Goal: Information Seeking & Learning: Learn about a topic

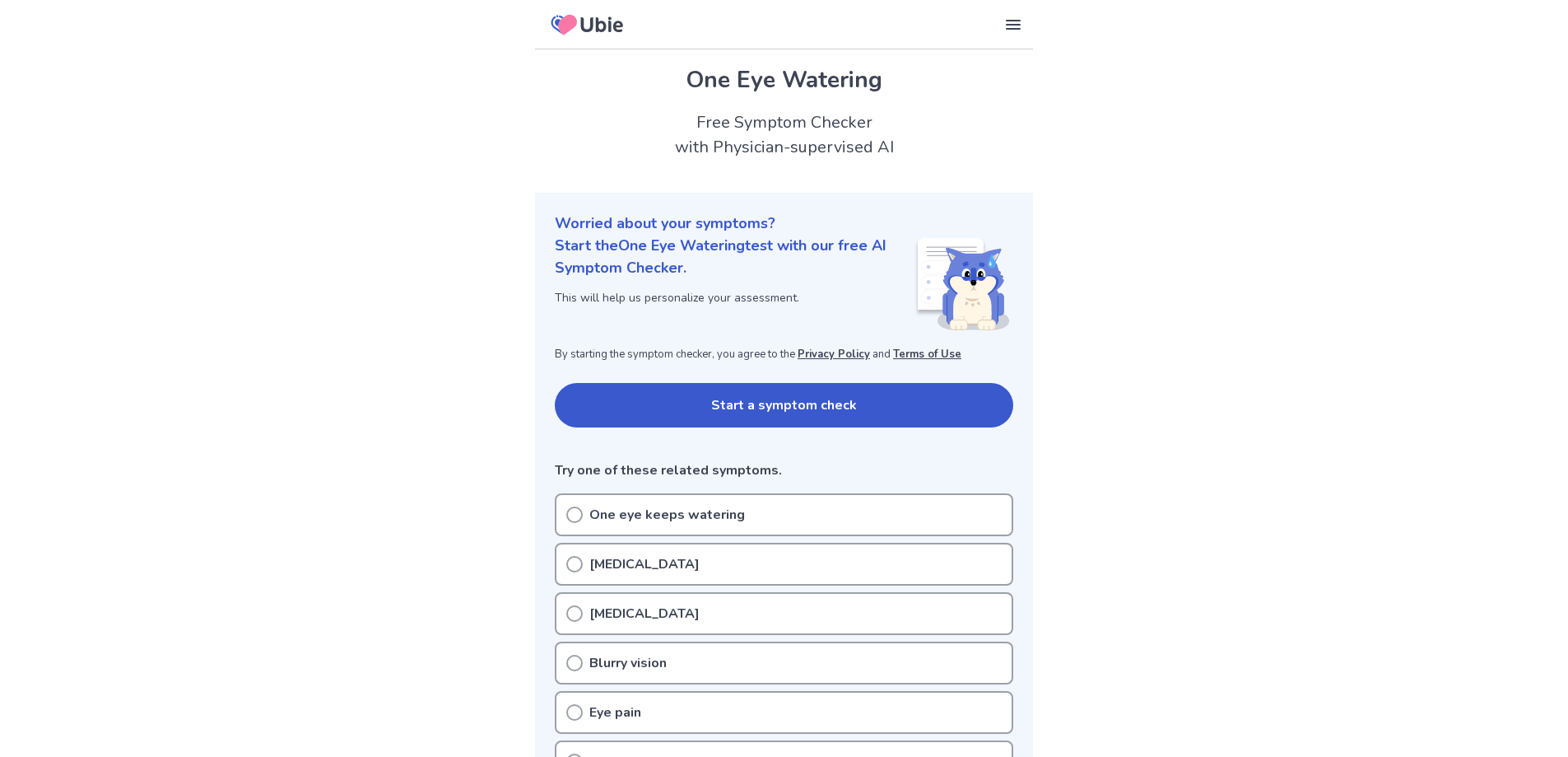
scroll to position [164, 0]
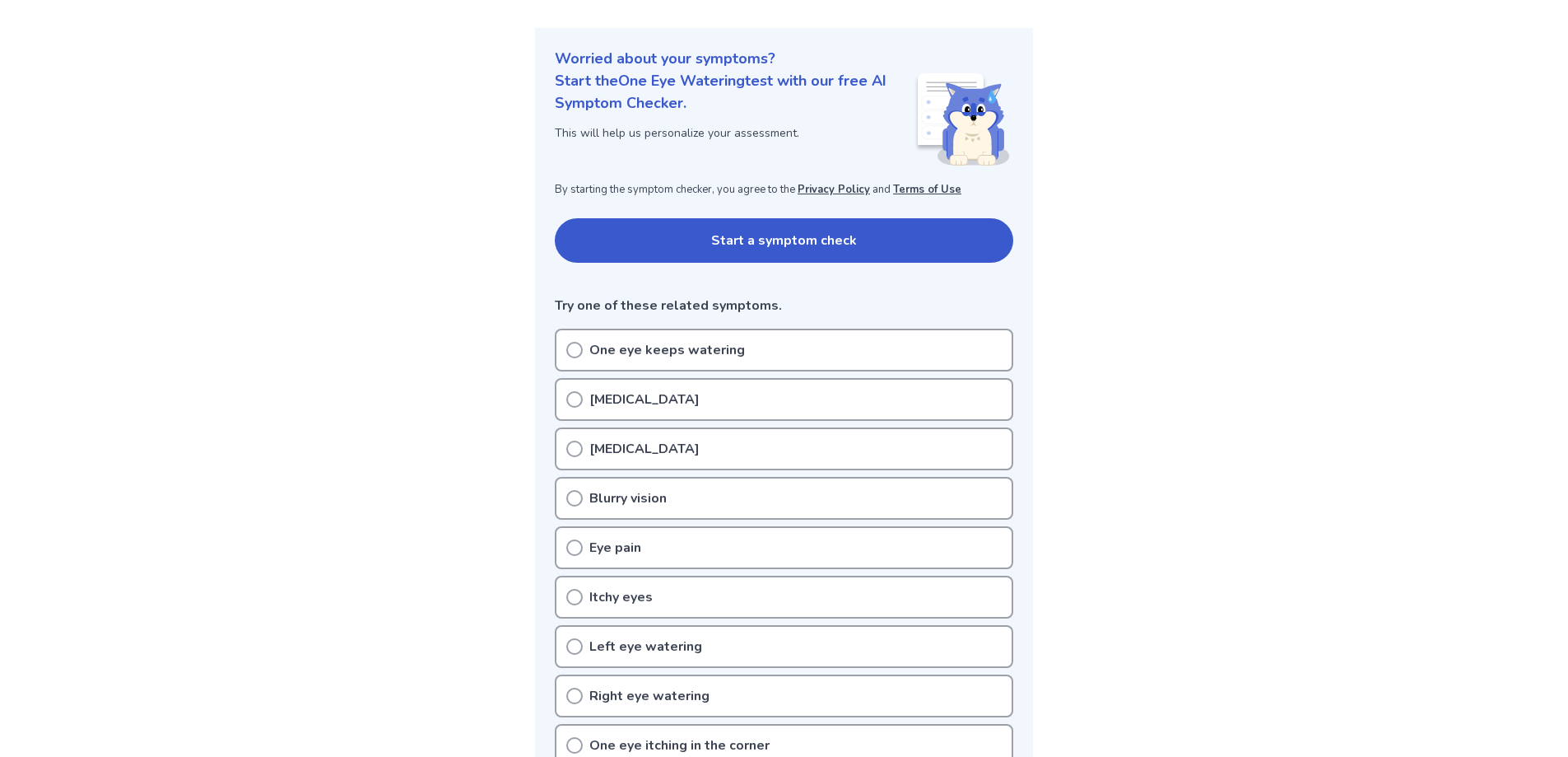
click at [569, 349] on icon at bounding box center [575, 350] width 17 height 17
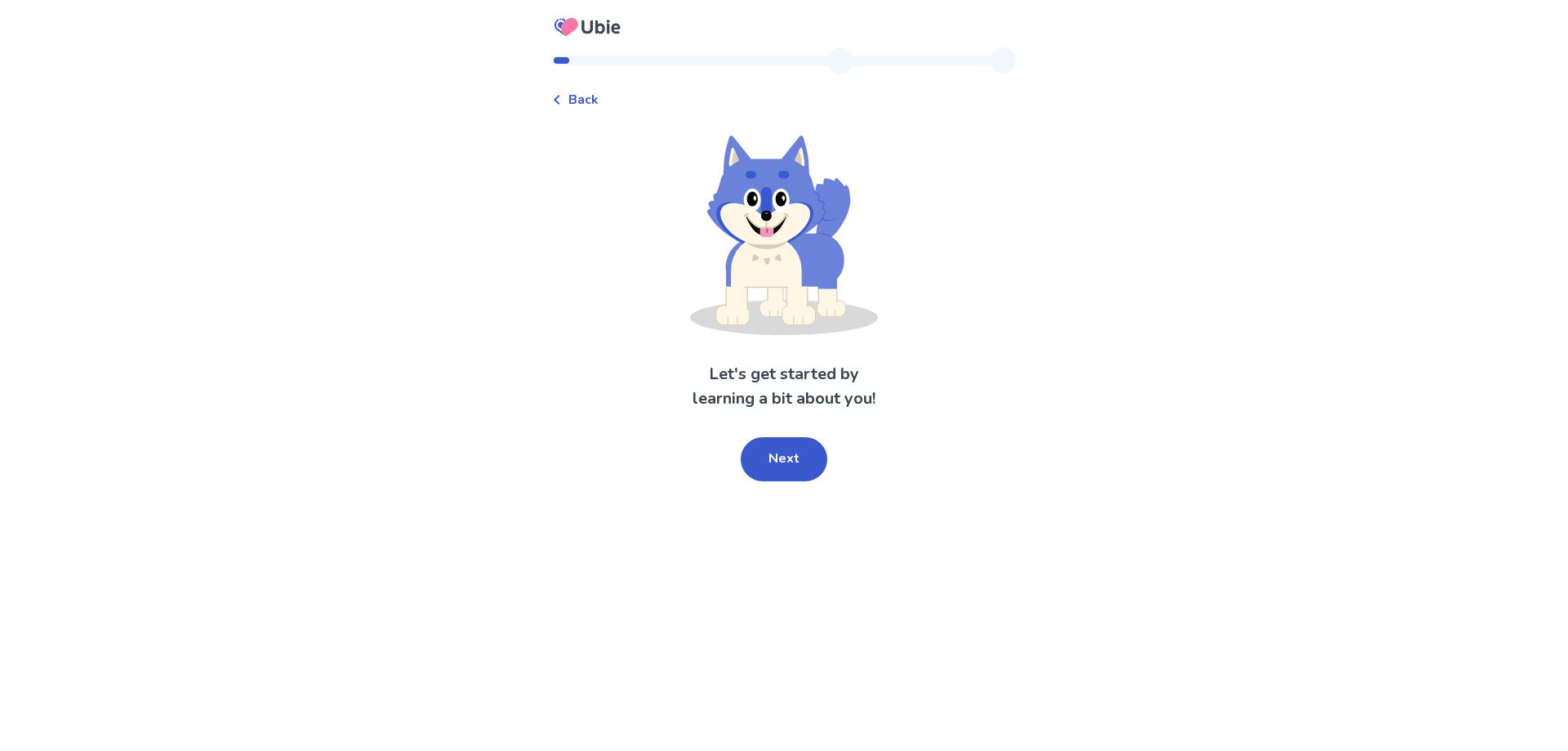
click at [766, 456] on button "Next" at bounding box center [784, 459] width 87 height 44
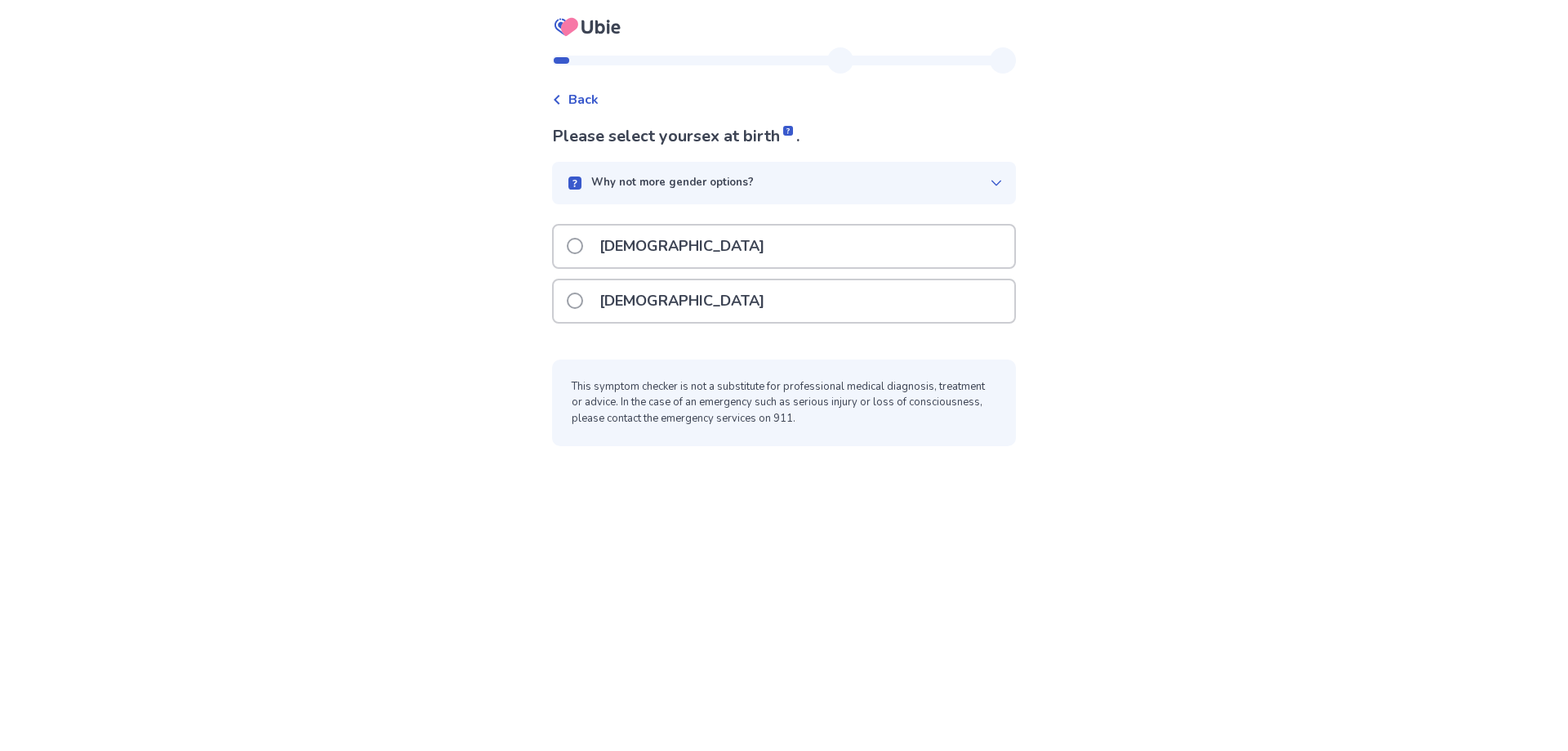
click at [583, 302] on span at bounding box center [574, 300] width 17 height 17
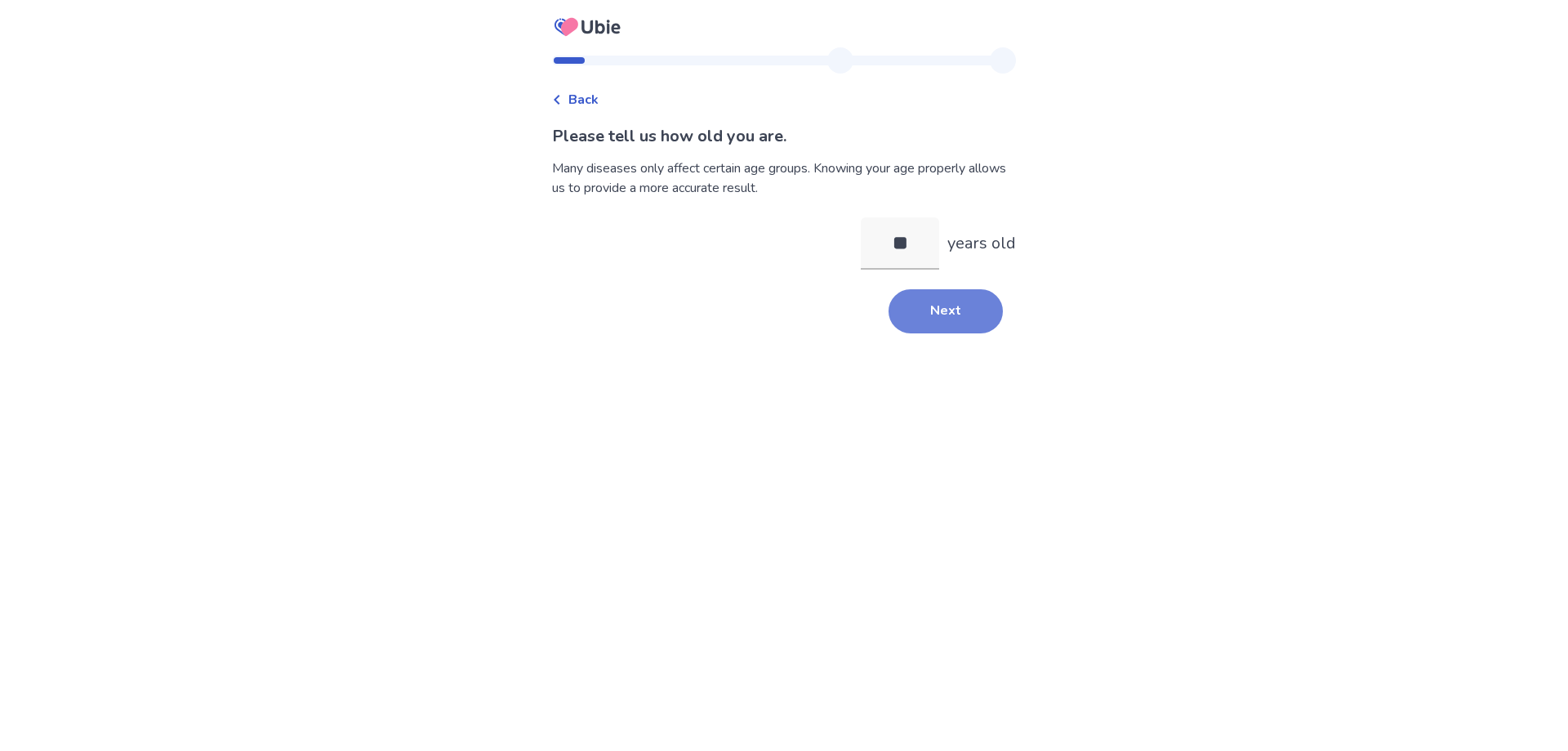
type input "**"
click at [952, 313] on button "Next" at bounding box center [945, 311] width 114 height 44
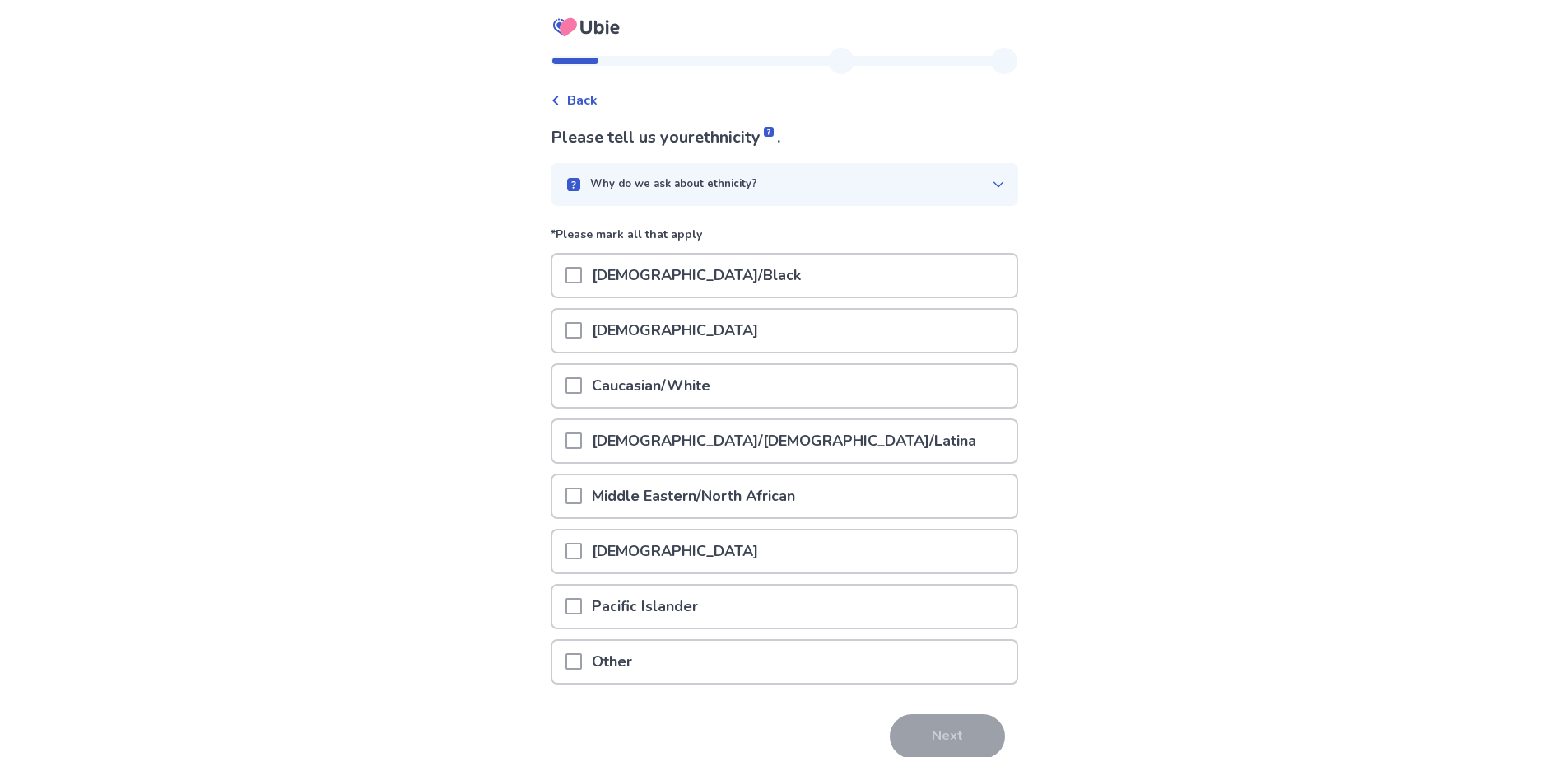
click at [582, 396] on div at bounding box center [574, 386] width 17 height 42
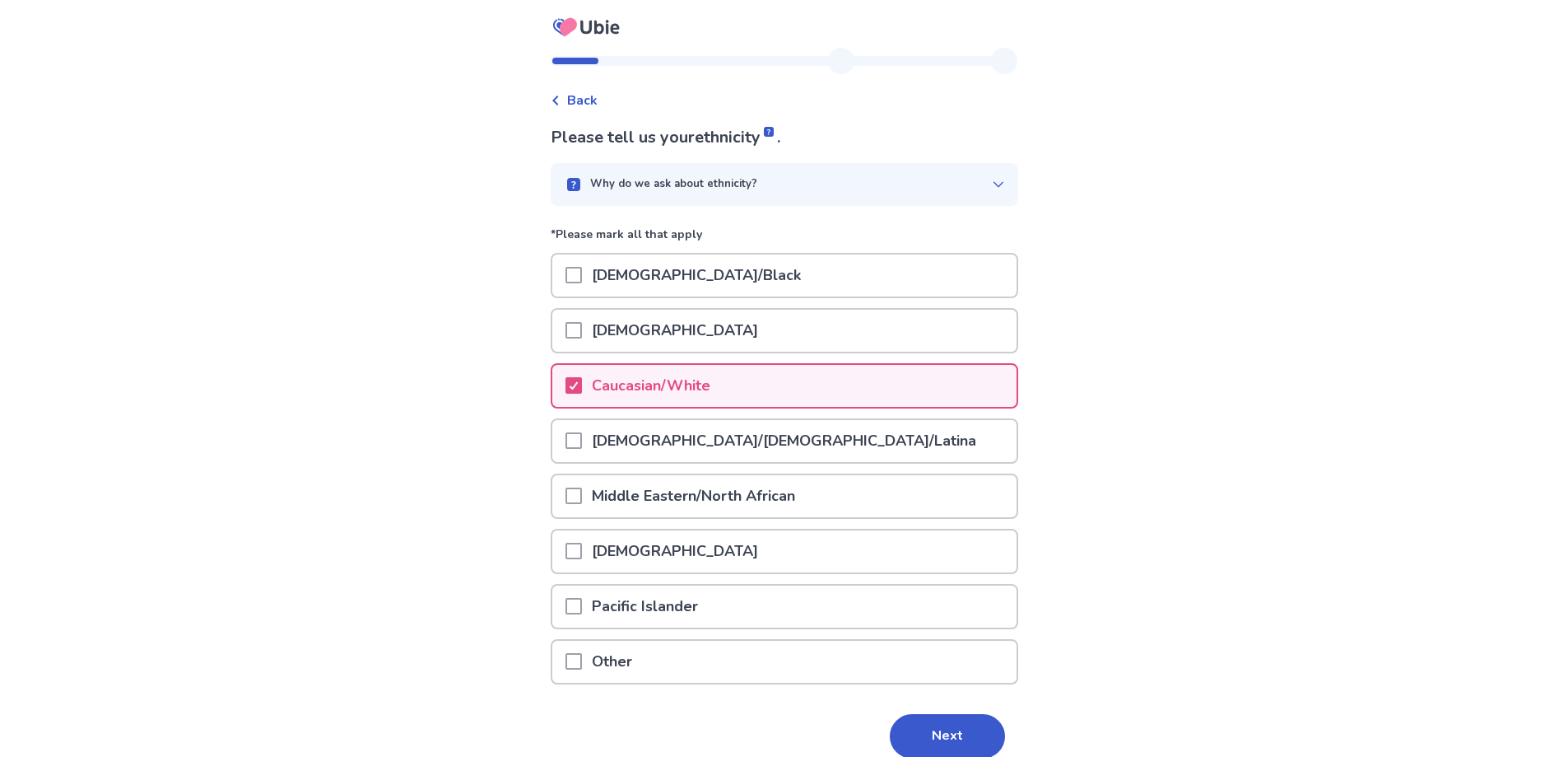
click at [914, 733] on button "Next" at bounding box center [948, 737] width 115 height 44
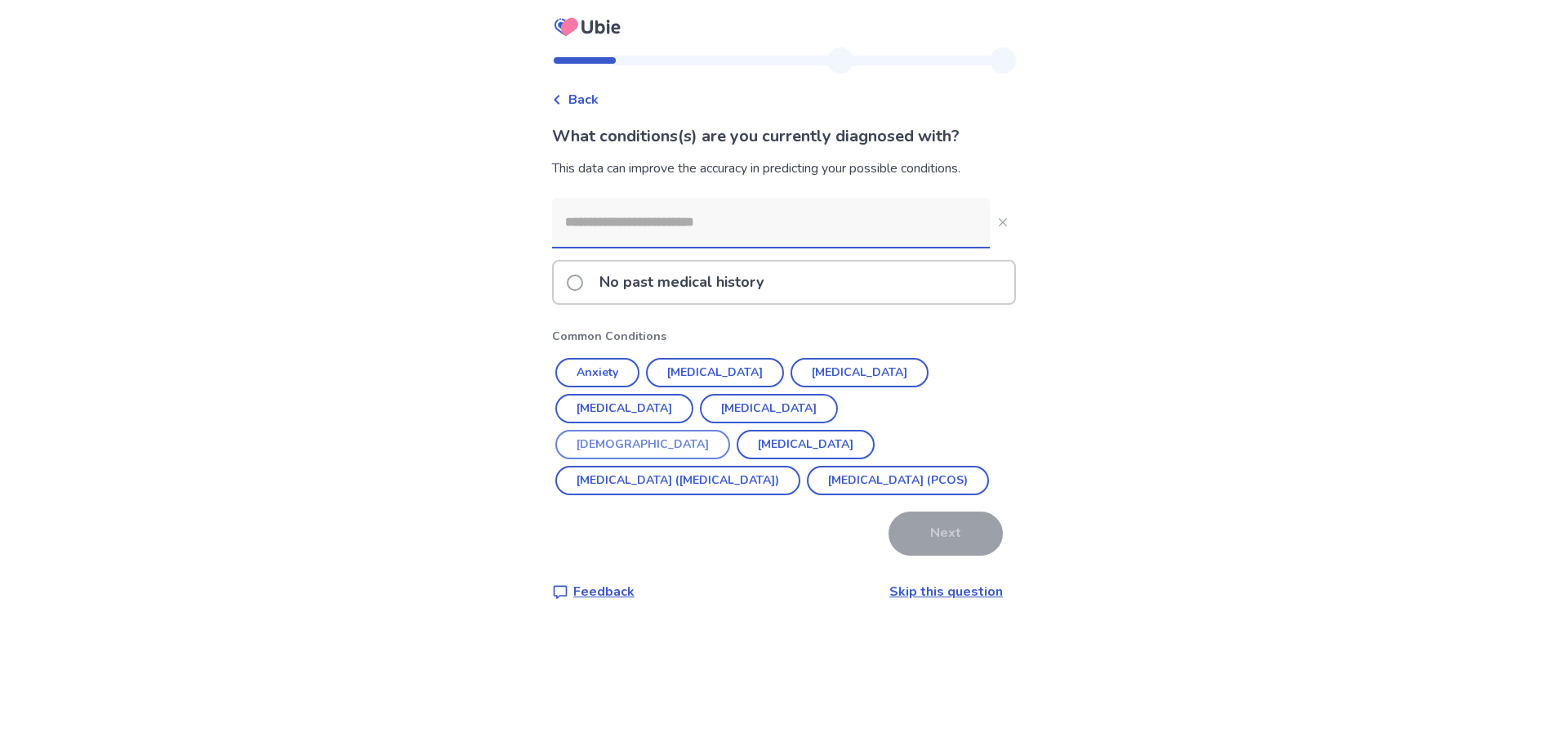
click at [731, 430] on button "[DEMOGRAPHIC_DATA]" at bounding box center [642, 445] width 175 height 30
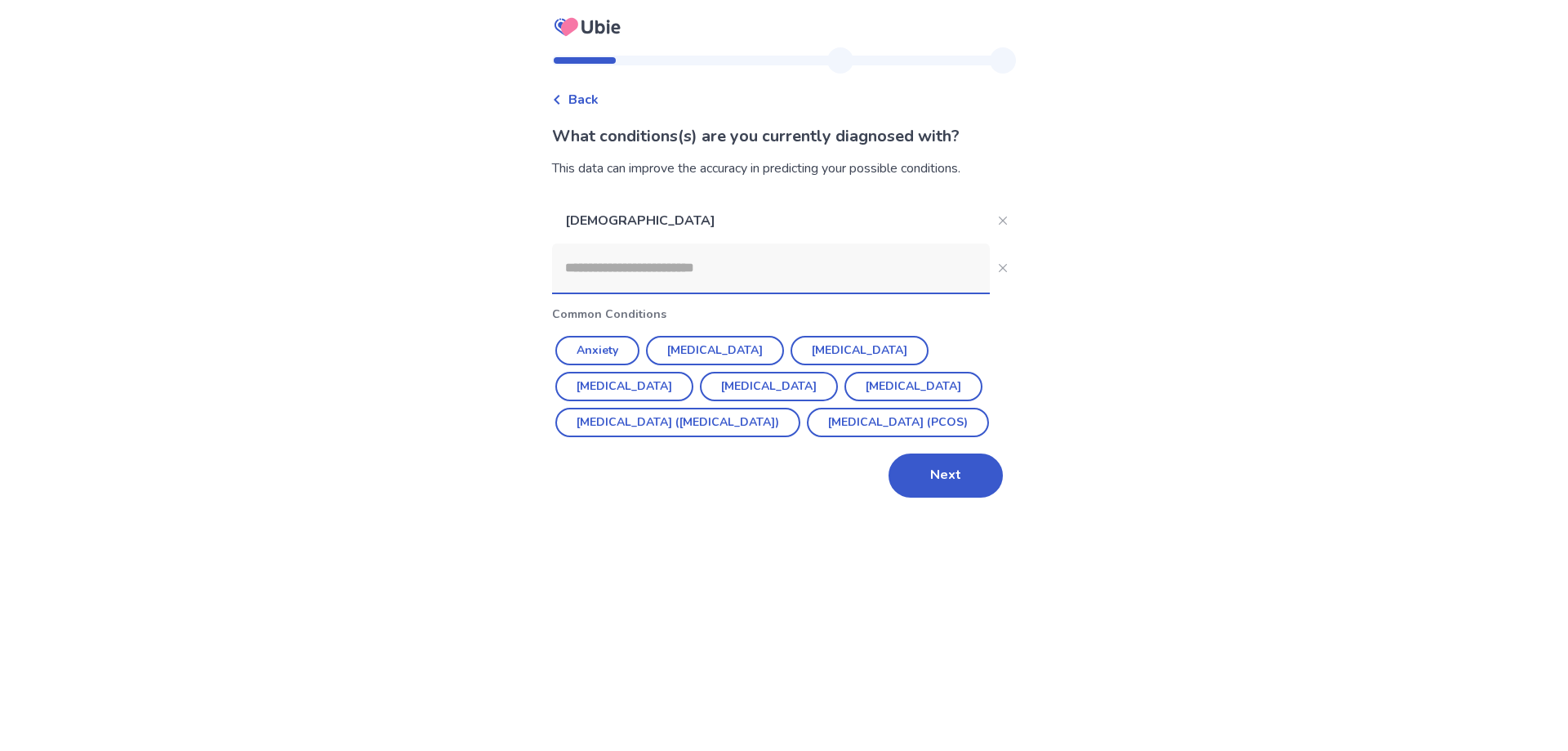
click at [937, 497] on button "Next" at bounding box center [945, 476] width 114 height 44
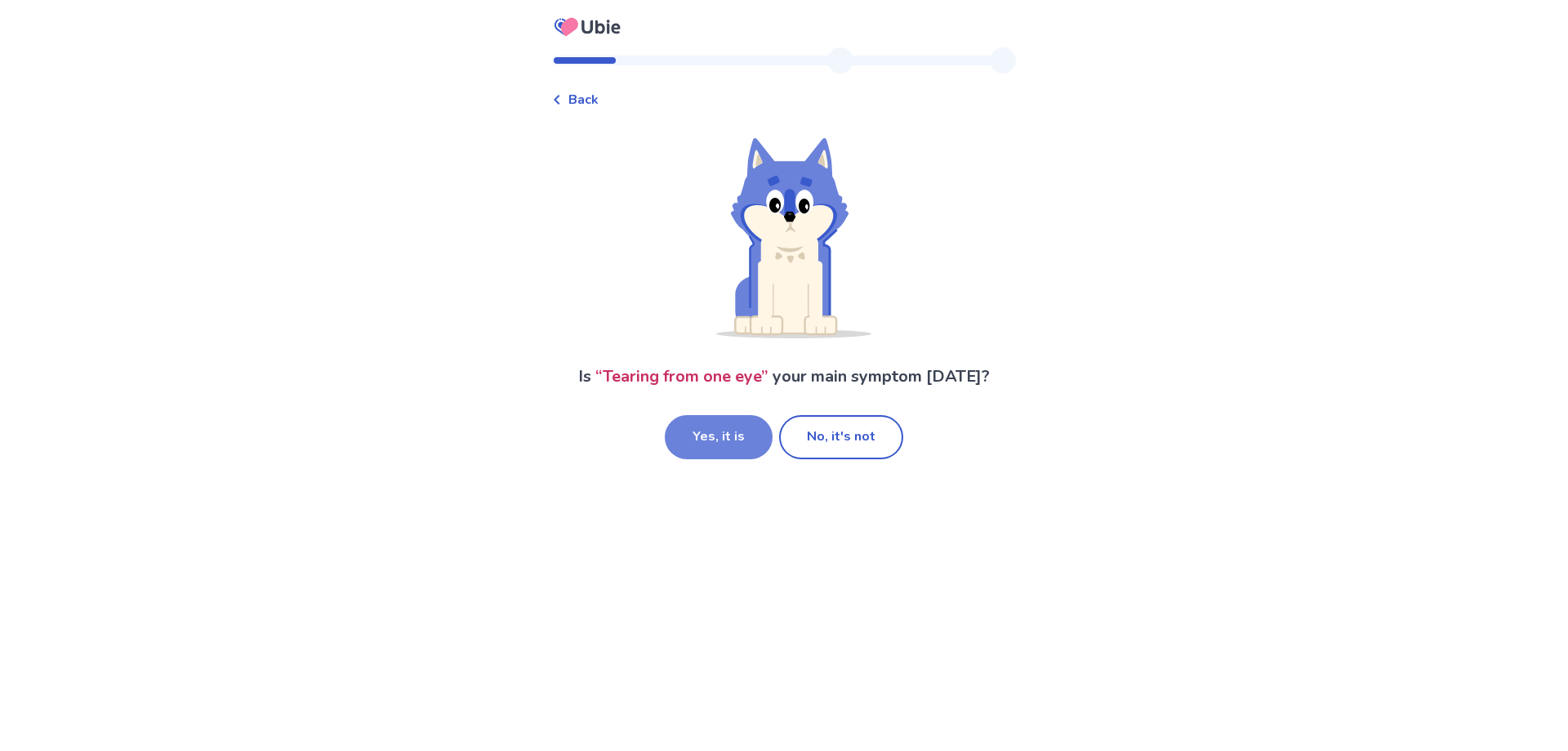
click at [701, 441] on button "Yes, it is" at bounding box center [718, 437] width 108 height 44
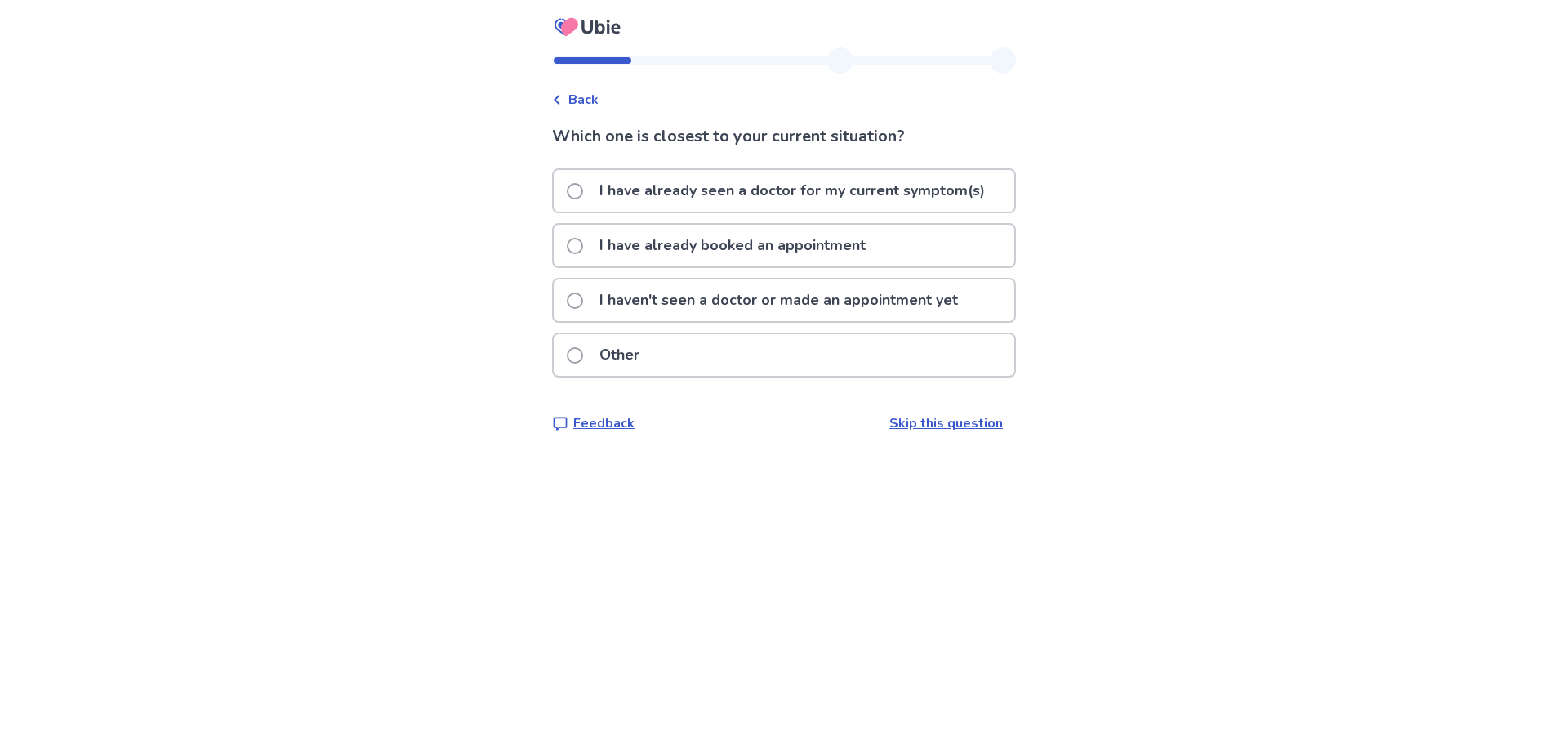
click at [581, 189] on span at bounding box center [574, 191] width 17 height 17
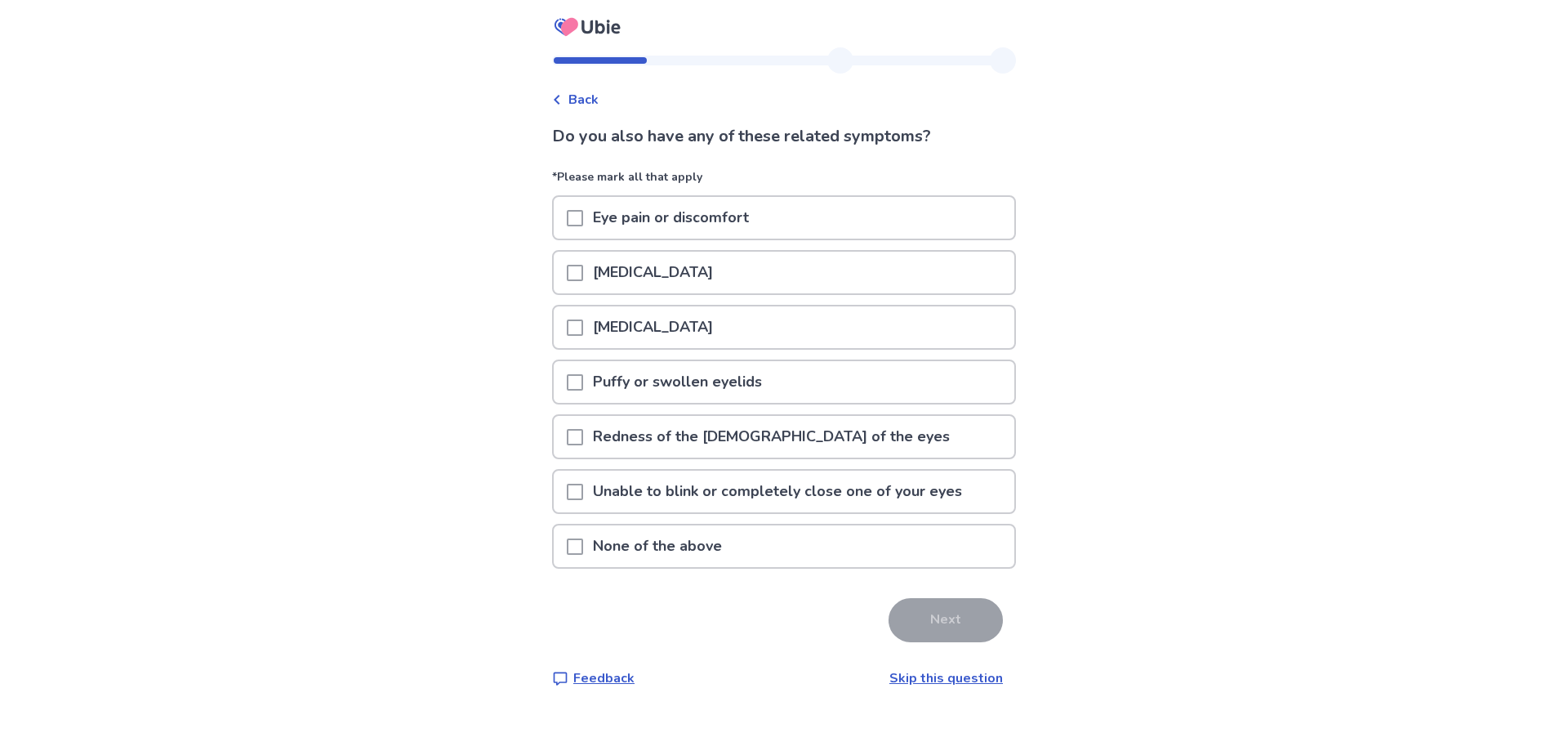
click at [581, 278] on span at bounding box center [574, 273] width 17 height 17
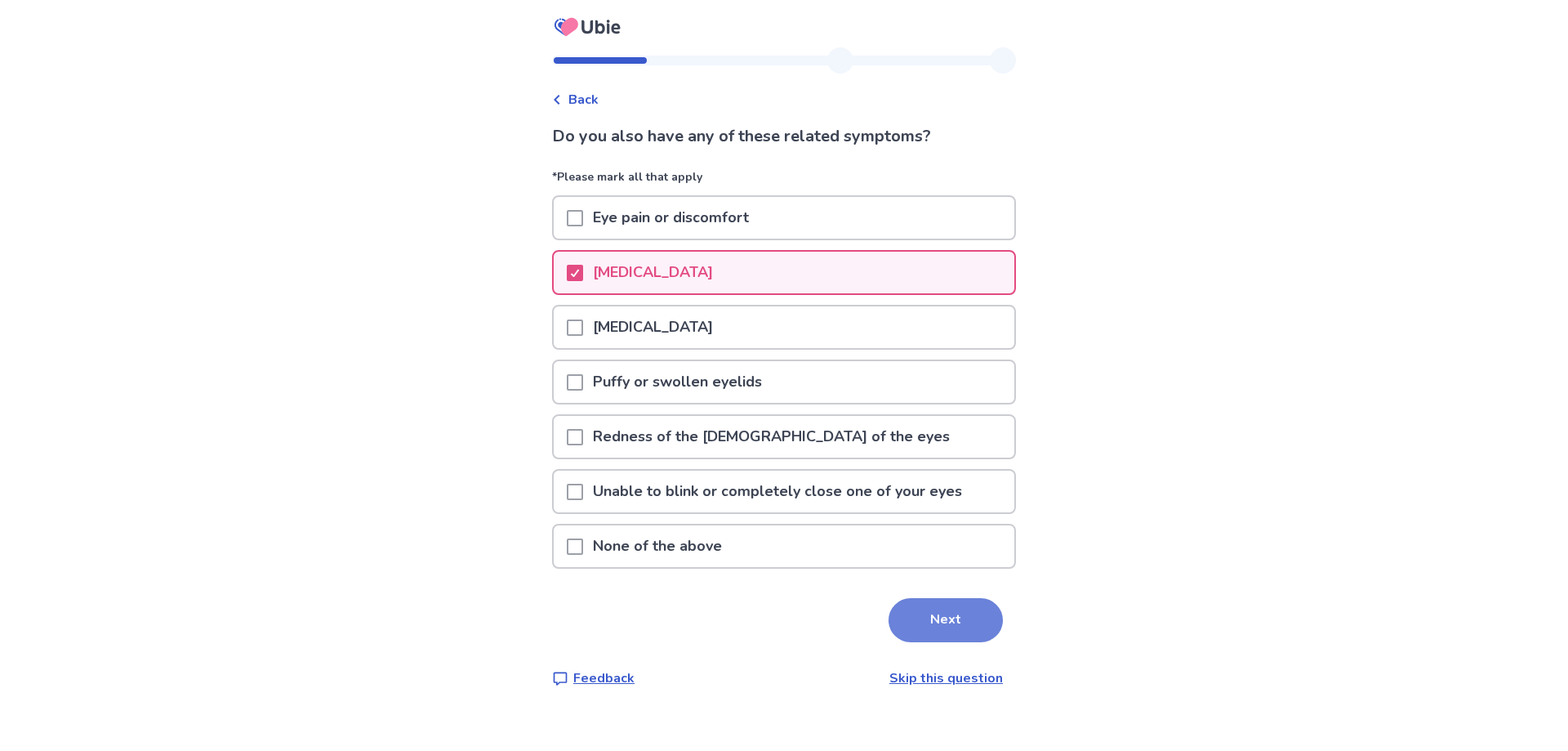
click at [900, 617] on button "Next" at bounding box center [945, 620] width 114 height 44
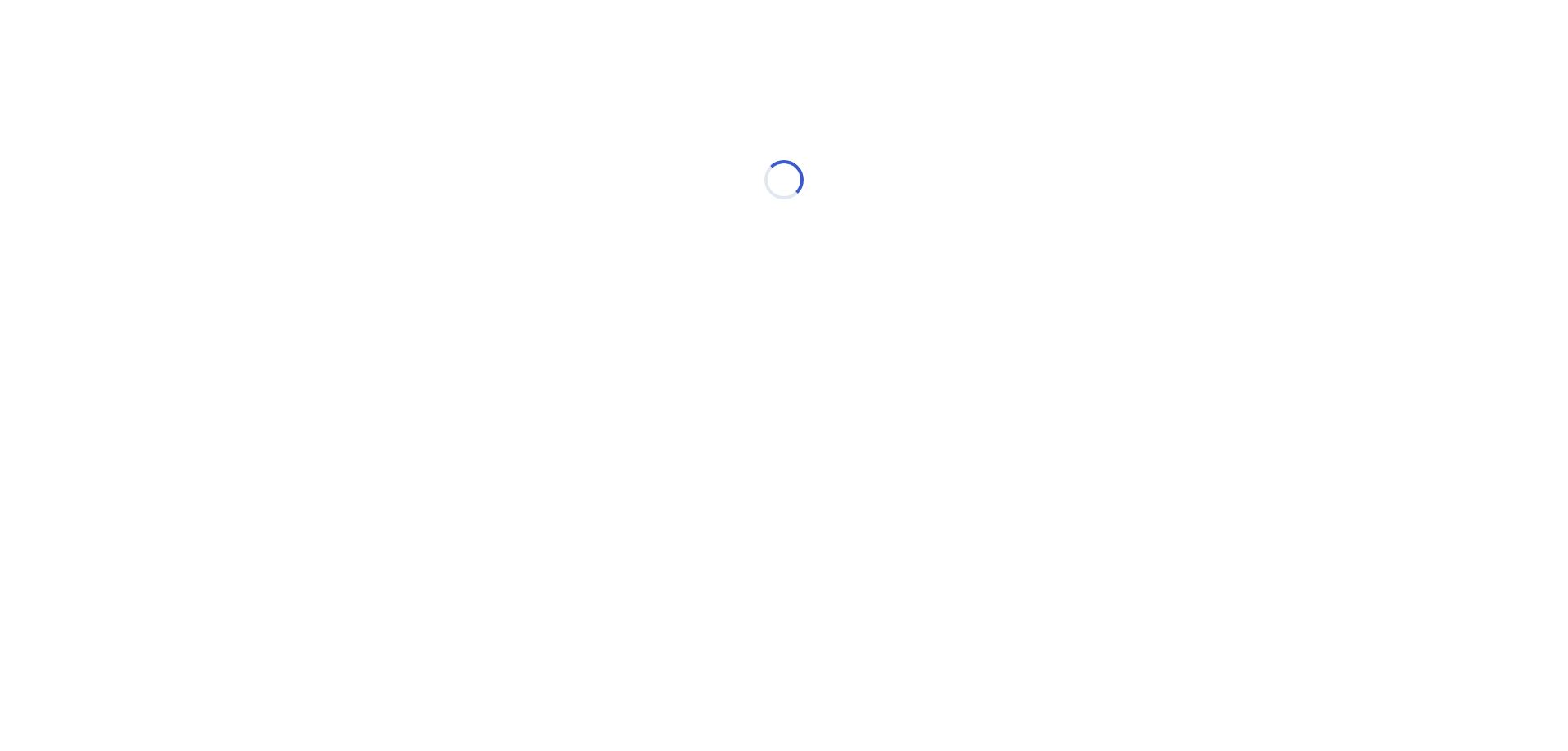
select select "*"
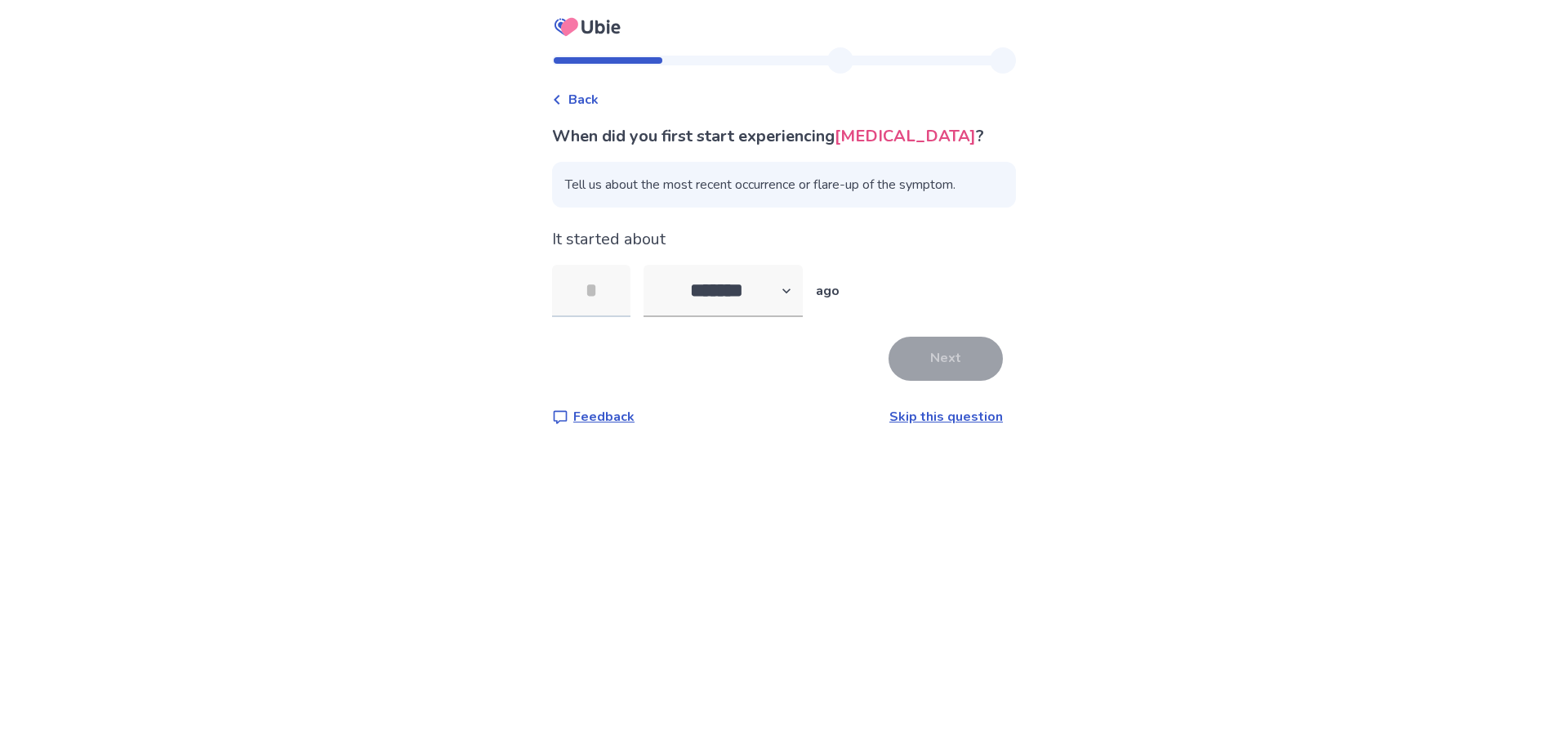
click at [615, 290] on input "tel" at bounding box center [591, 291] width 78 height 53
type input "**"
click at [905, 352] on button "Next" at bounding box center [945, 359] width 114 height 44
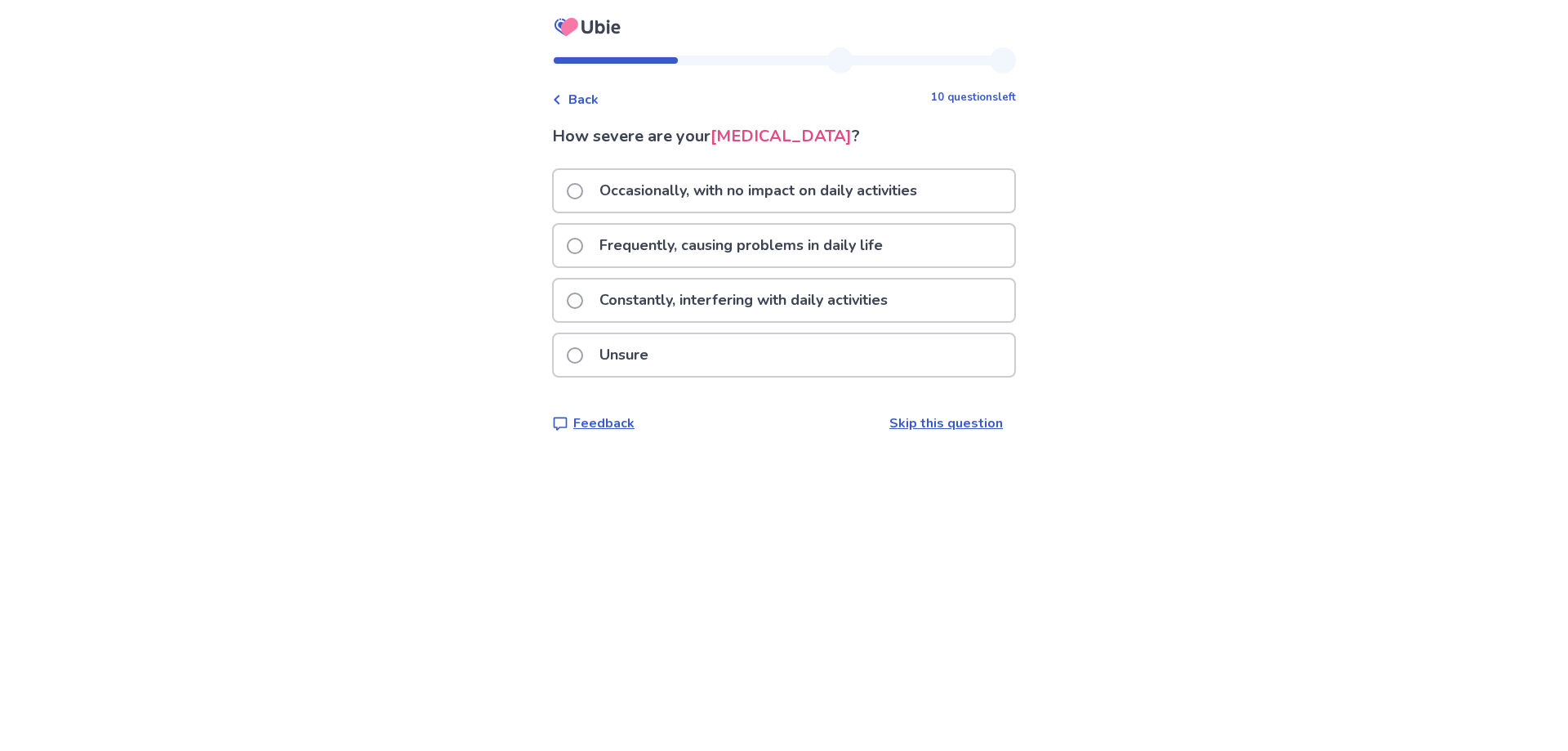
click at [583, 240] on span at bounding box center [574, 246] width 17 height 17
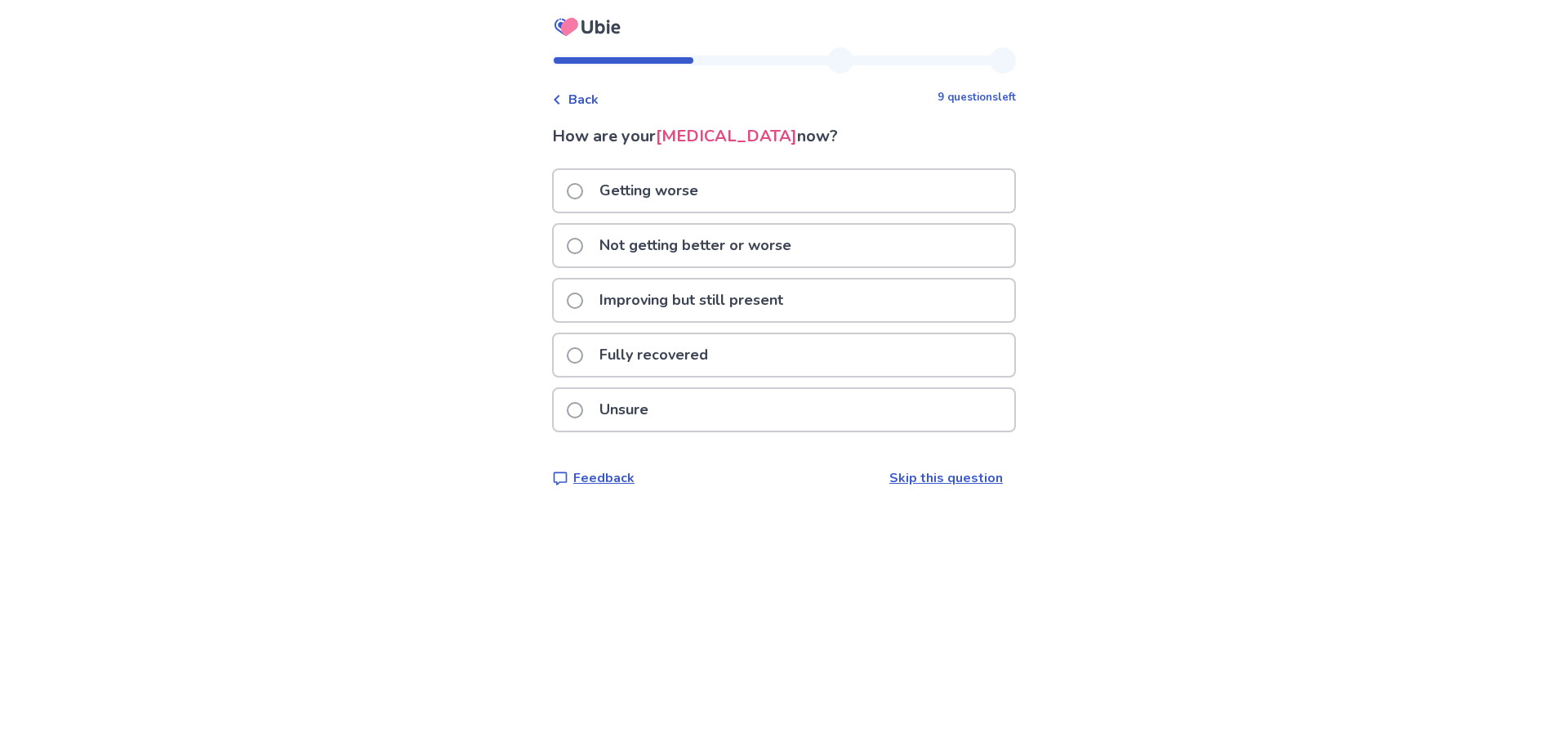
click at [581, 242] on span at bounding box center [574, 246] width 17 height 17
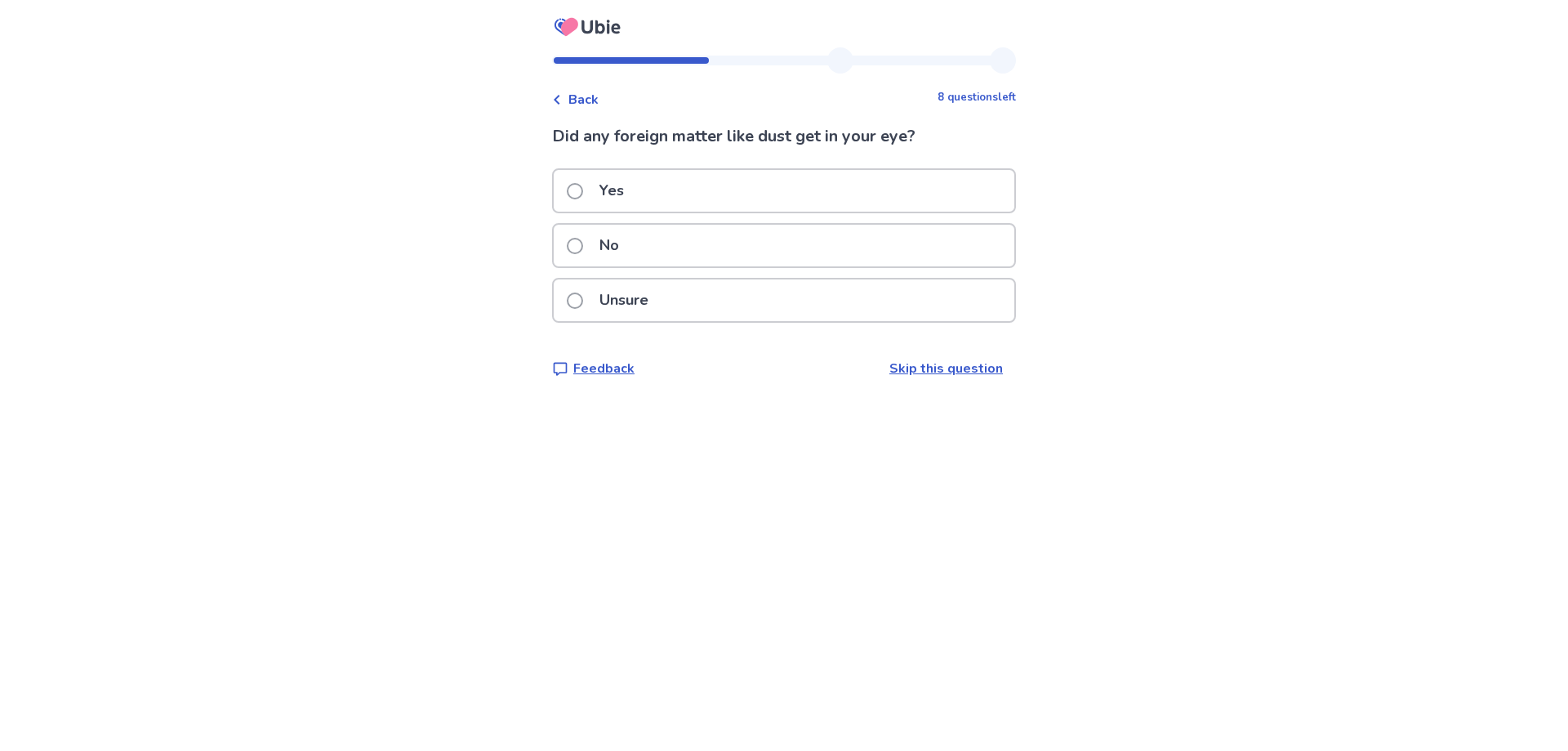
click at [580, 241] on span at bounding box center [574, 246] width 17 height 17
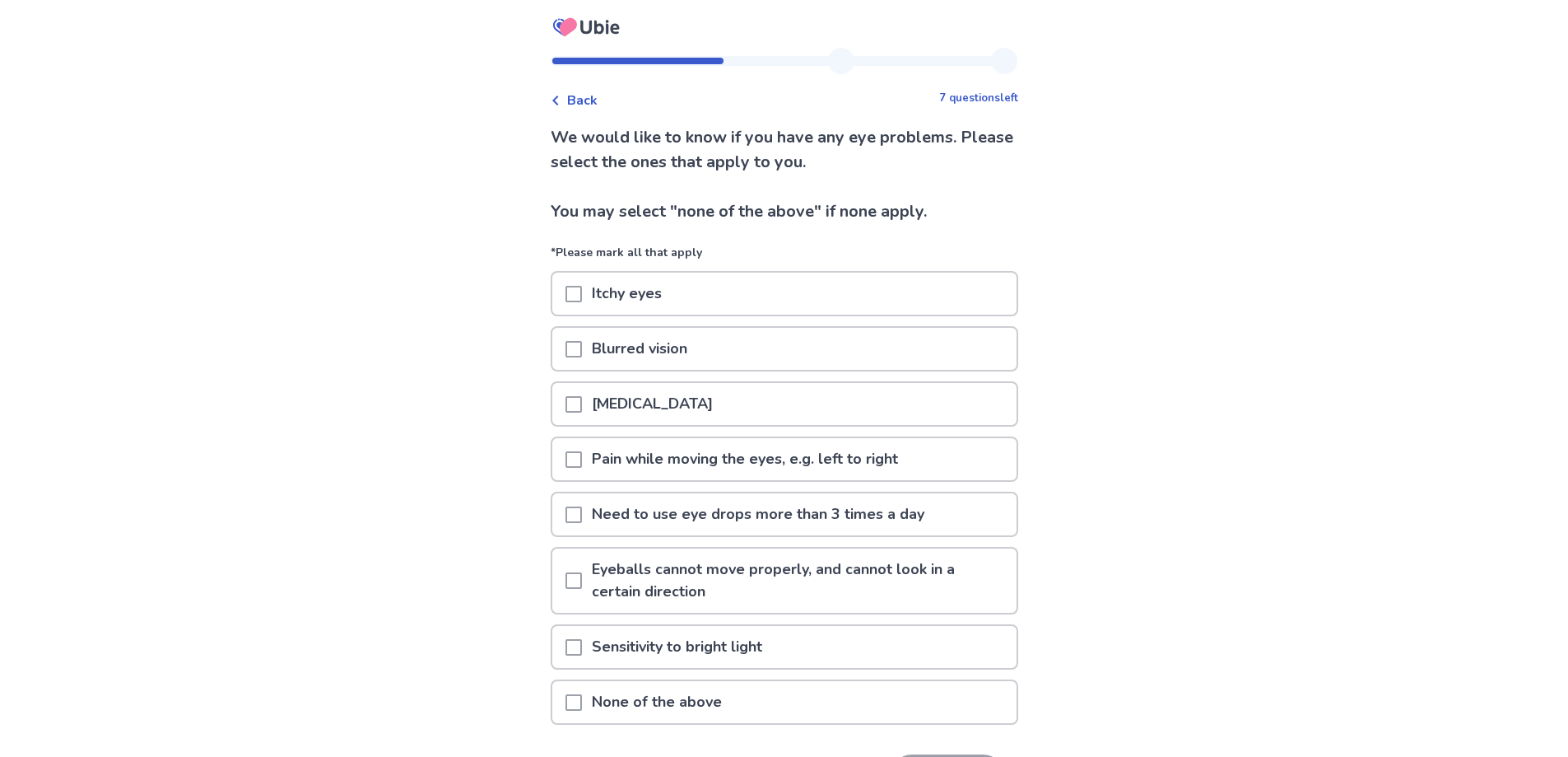
scroll to position [114, 0]
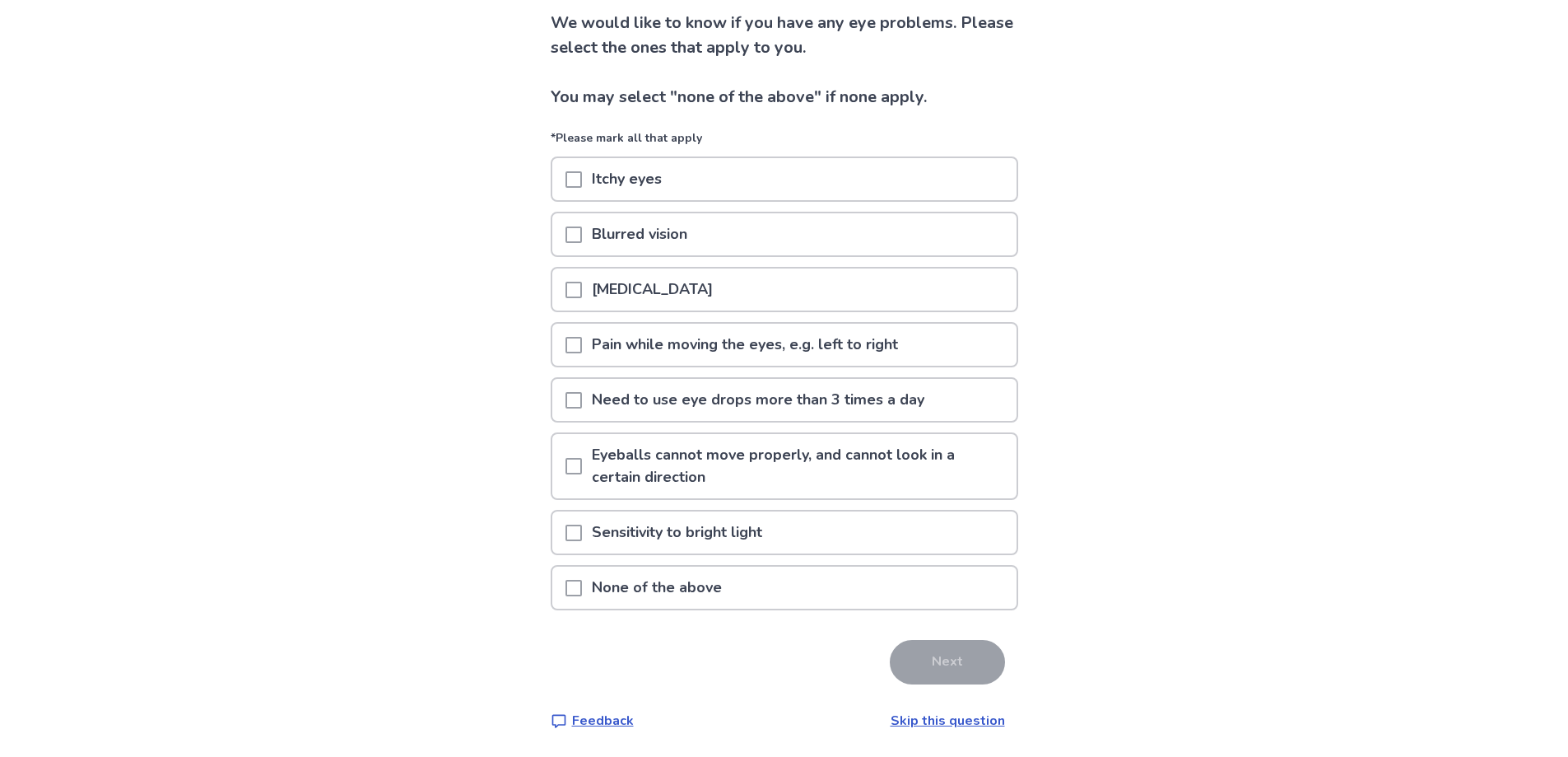
click at [582, 234] on span at bounding box center [574, 234] width 17 height 17
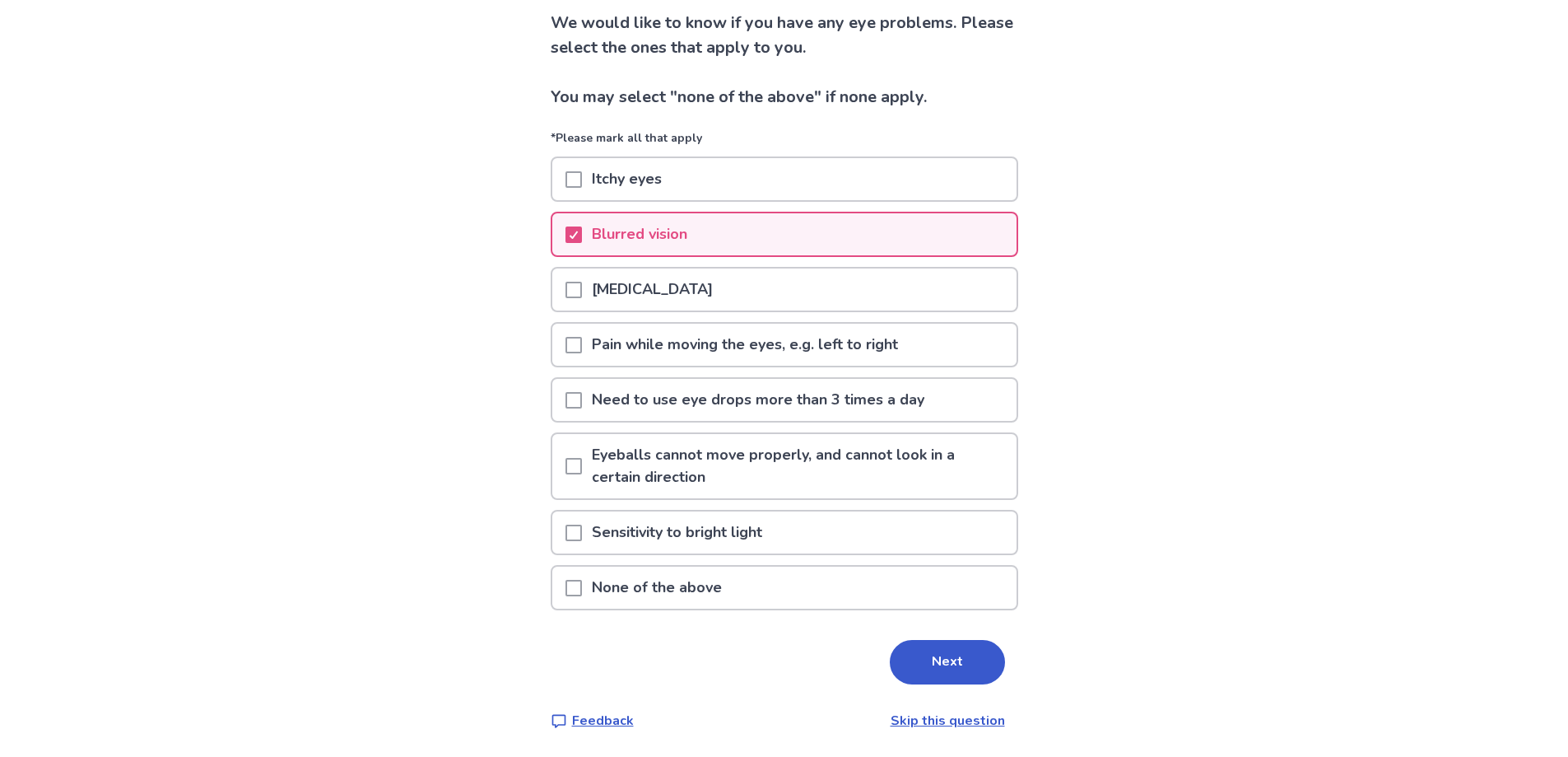
click at [943, 655] on button "Next" at bounding box center [948, 662] width 115 height 44
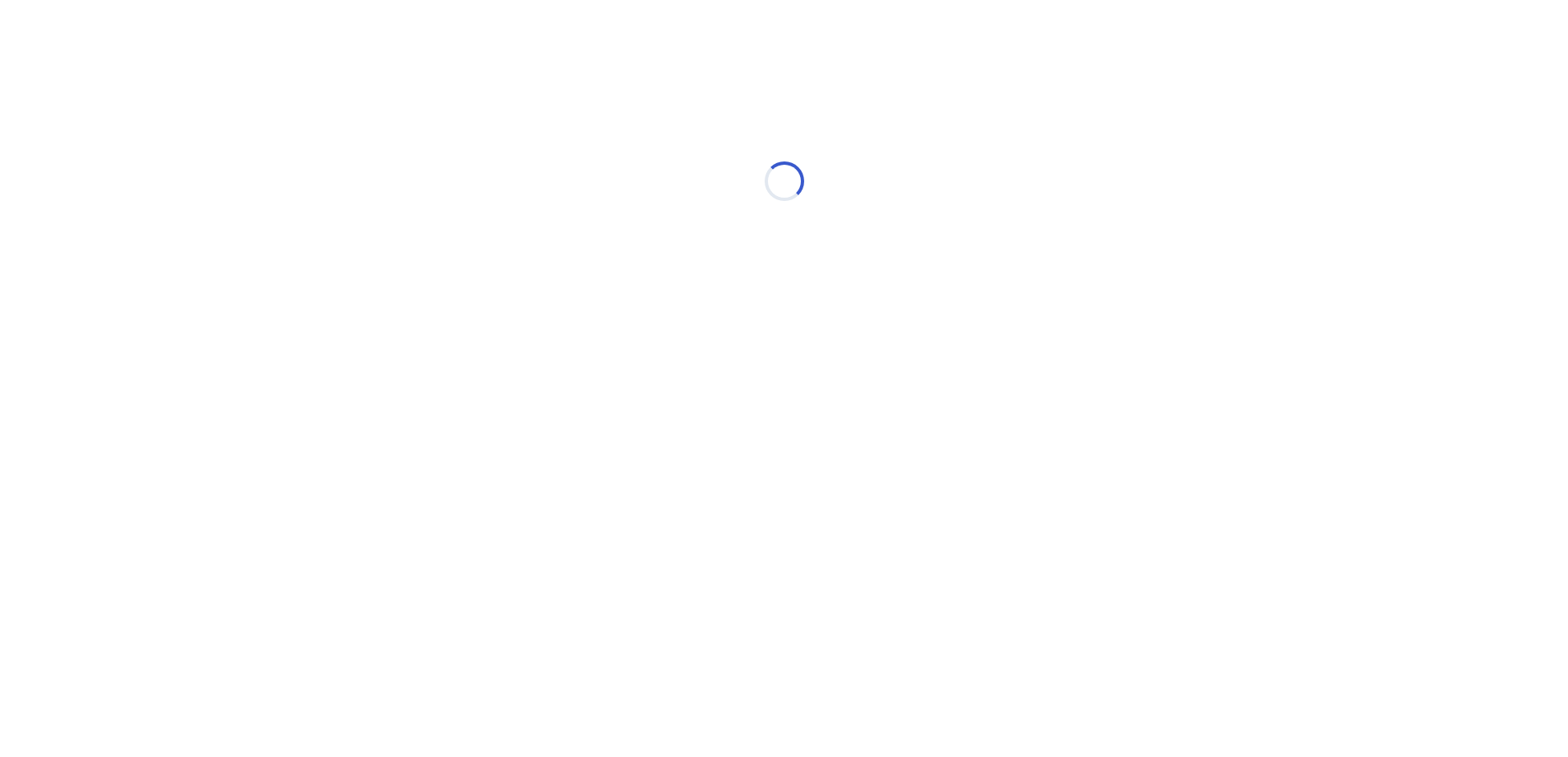
scroll to position [0, 0]
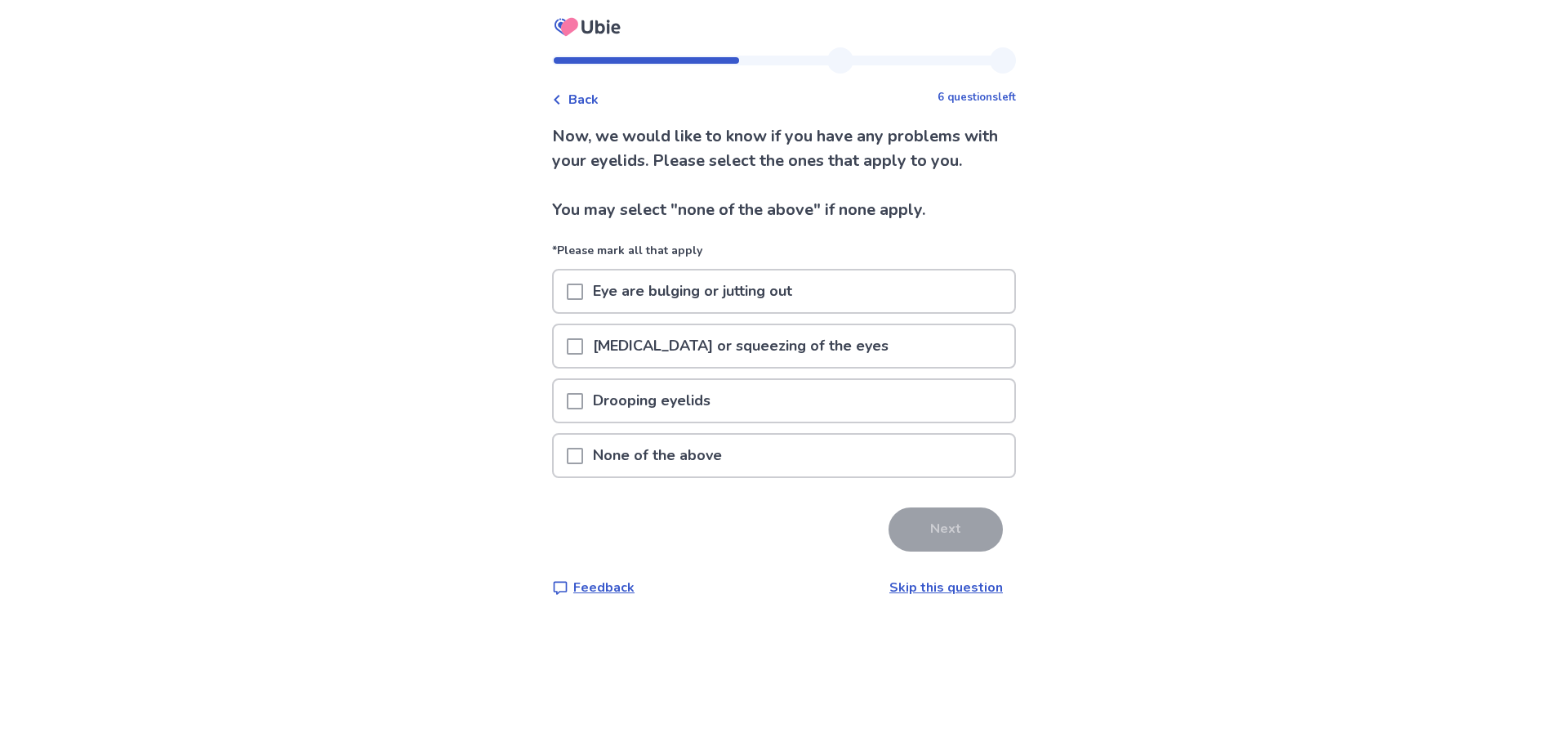
click at [577, 464] on span at bounding box center [574, 455] width 17 height 17
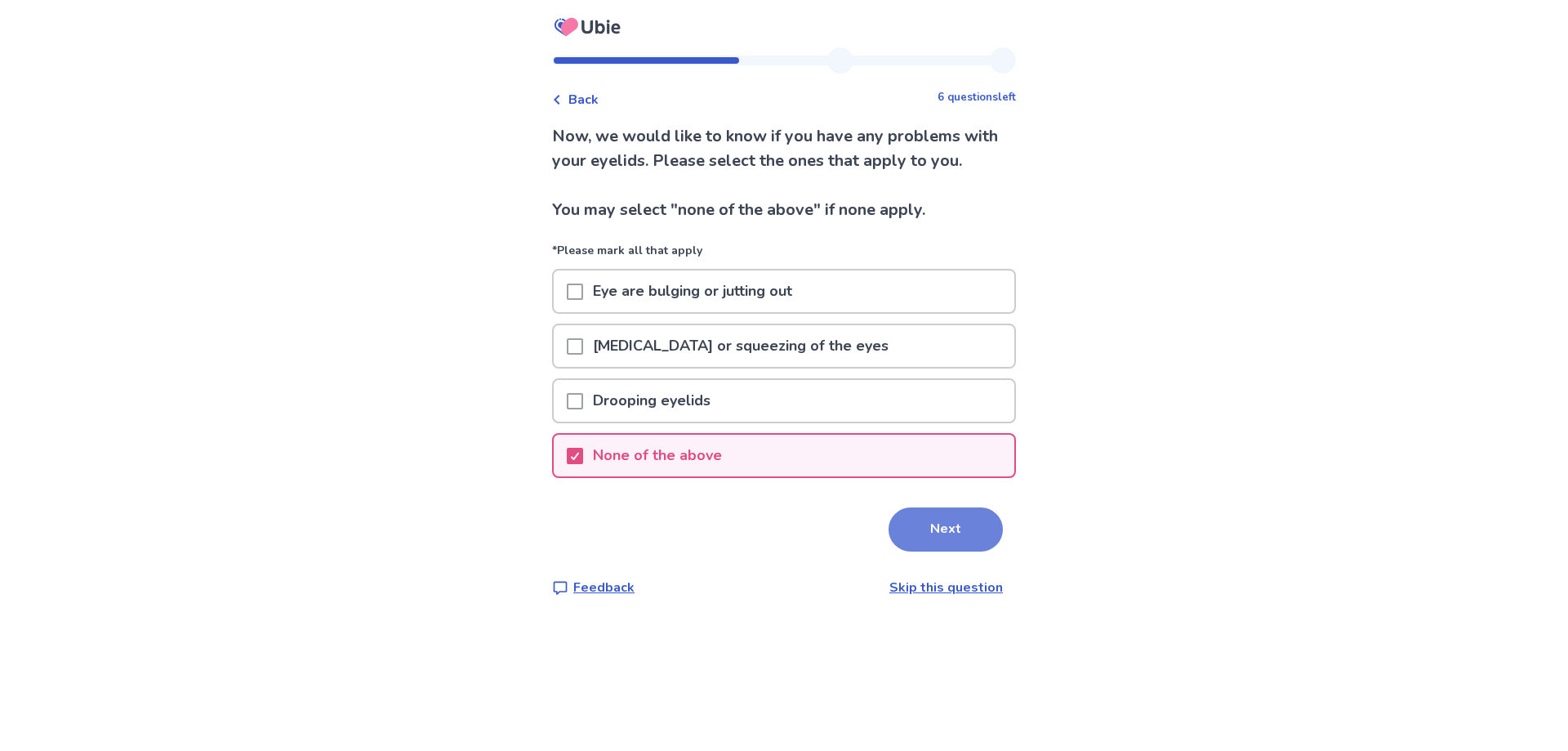
click at [913, 552] on button "Next" at bounding box center [945, 529] width 114 height 44
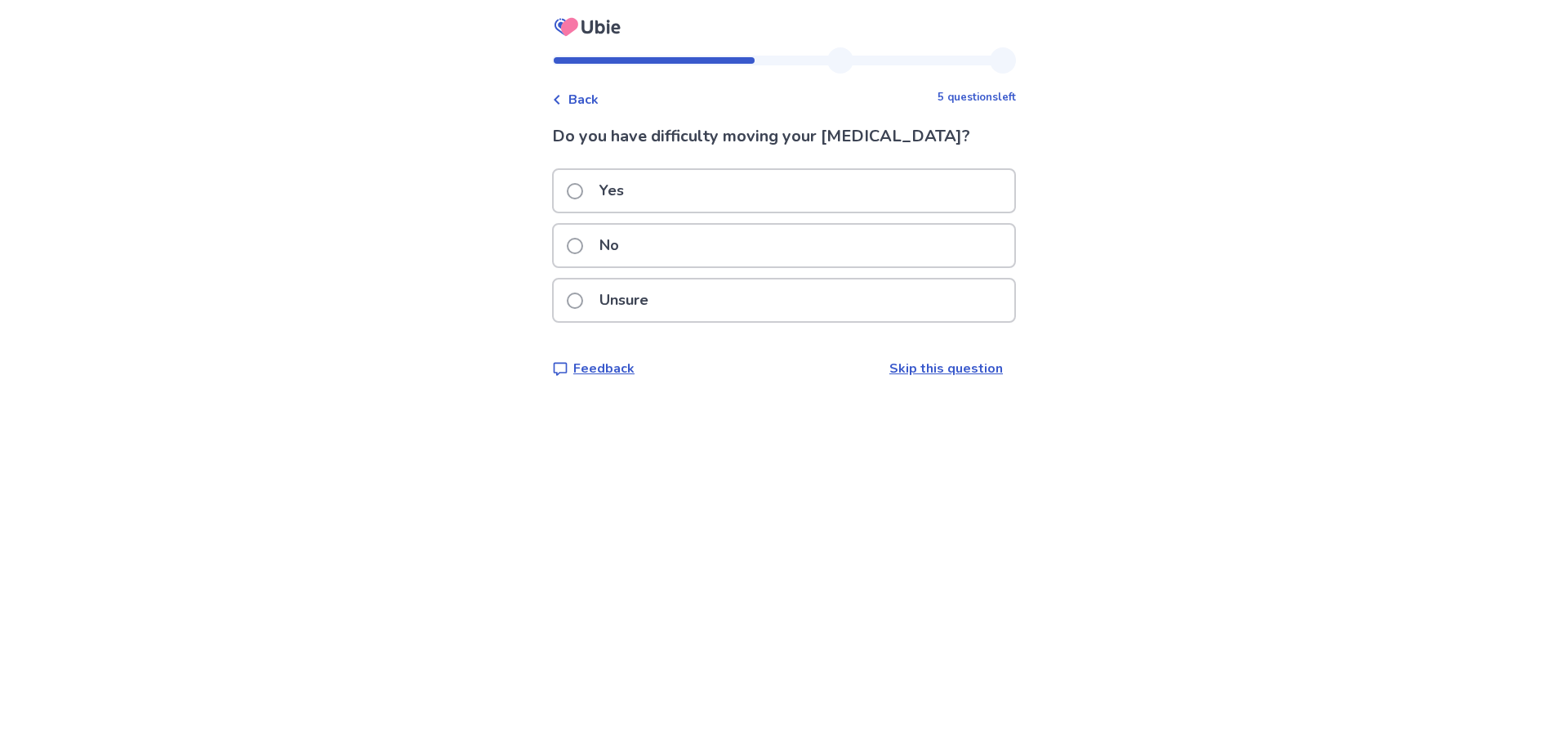
click at [583, 242] on span at bounding box center [574, 246] width 17 height 17
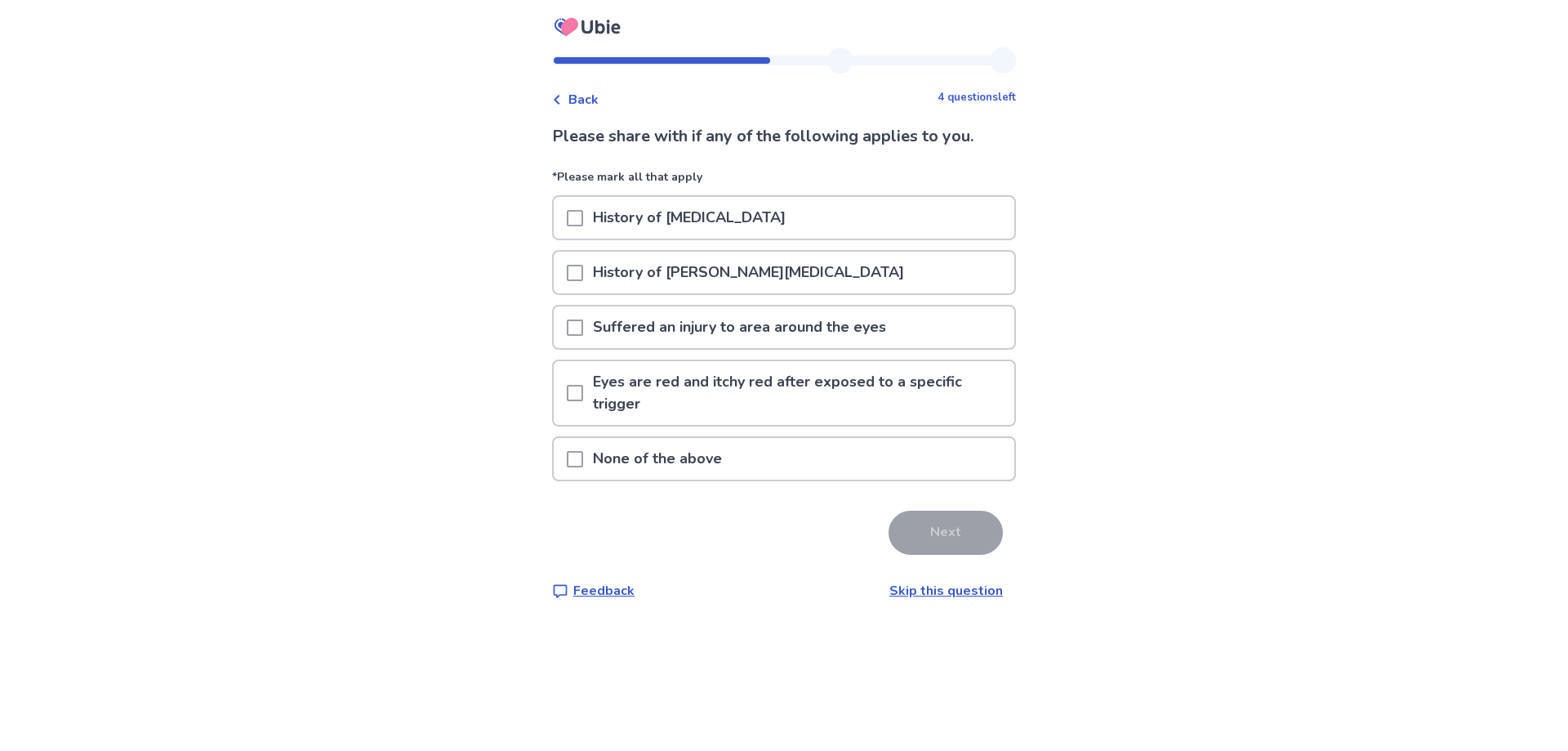
click at [580, 465] on span at bounding box center [574, 459] width 17 height 17
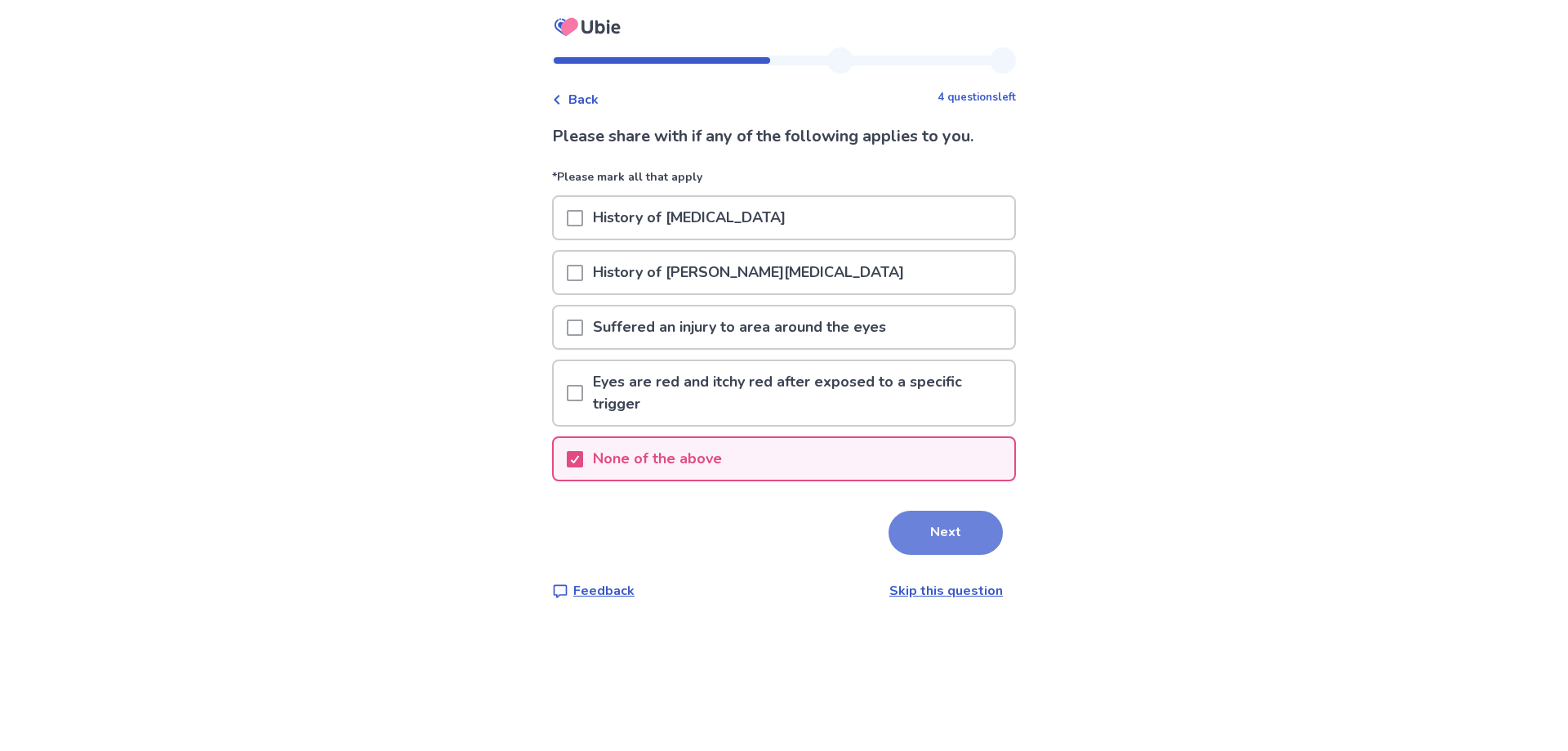
click at [906, 523] on button "Next" at bounding box center [945, 533] width 114 height 44
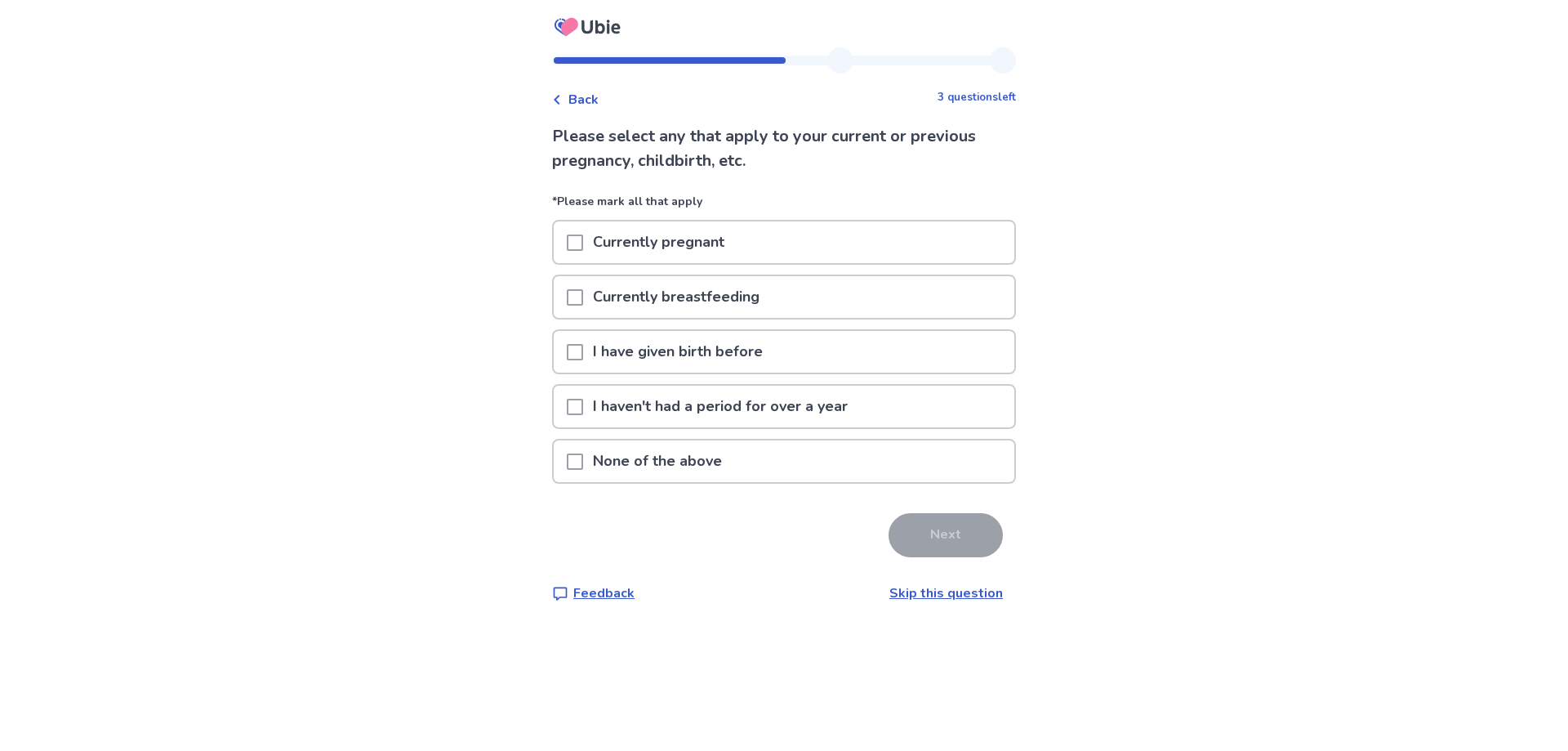
click at [583, 409] on span at bounding box center [574, 407] width 17 height 17
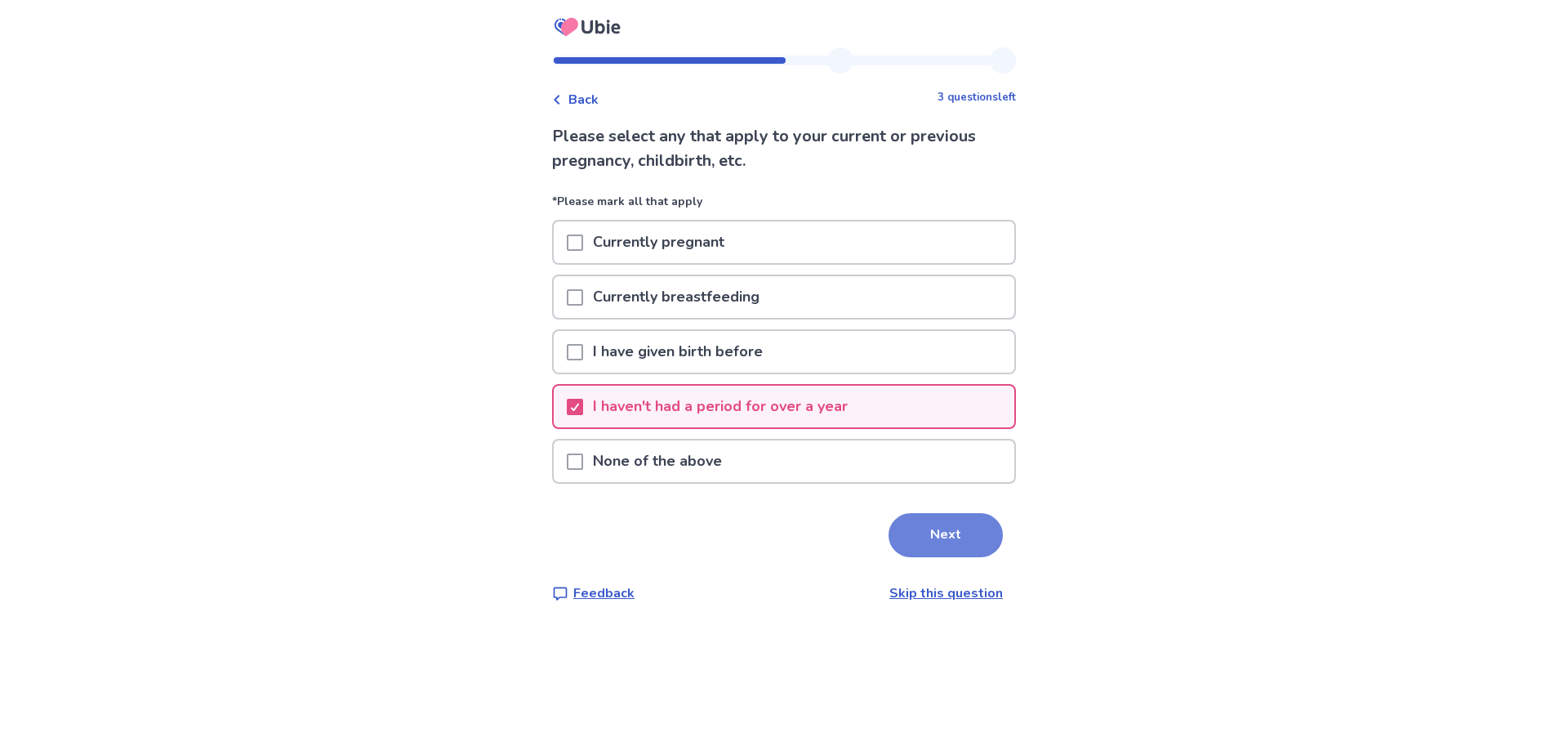
click at [908, 537] on button "Next" at bounding box center [945, 535] width 114 height 44
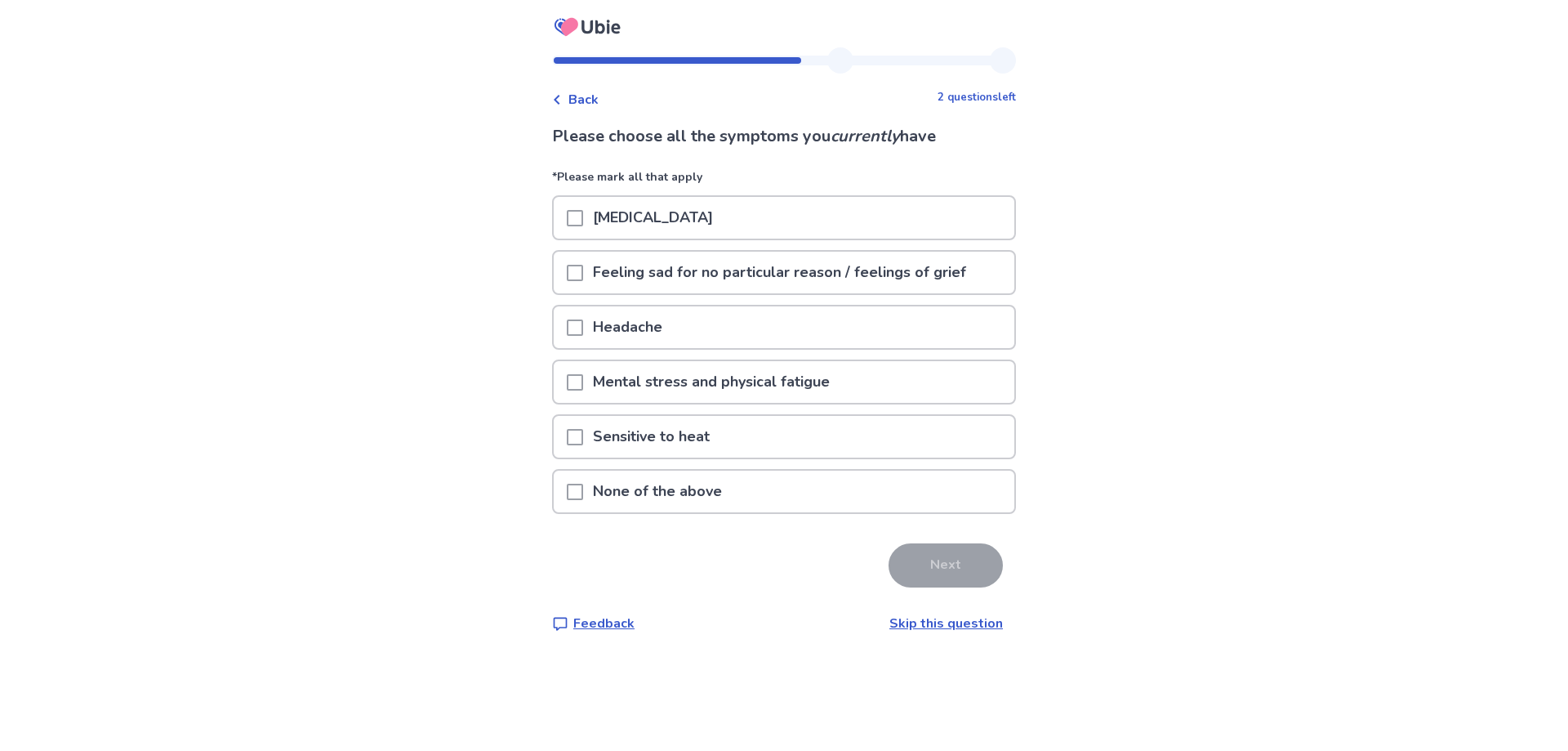
click at [583, 383] on span at bounding box center [574, 383] width 17 height 17
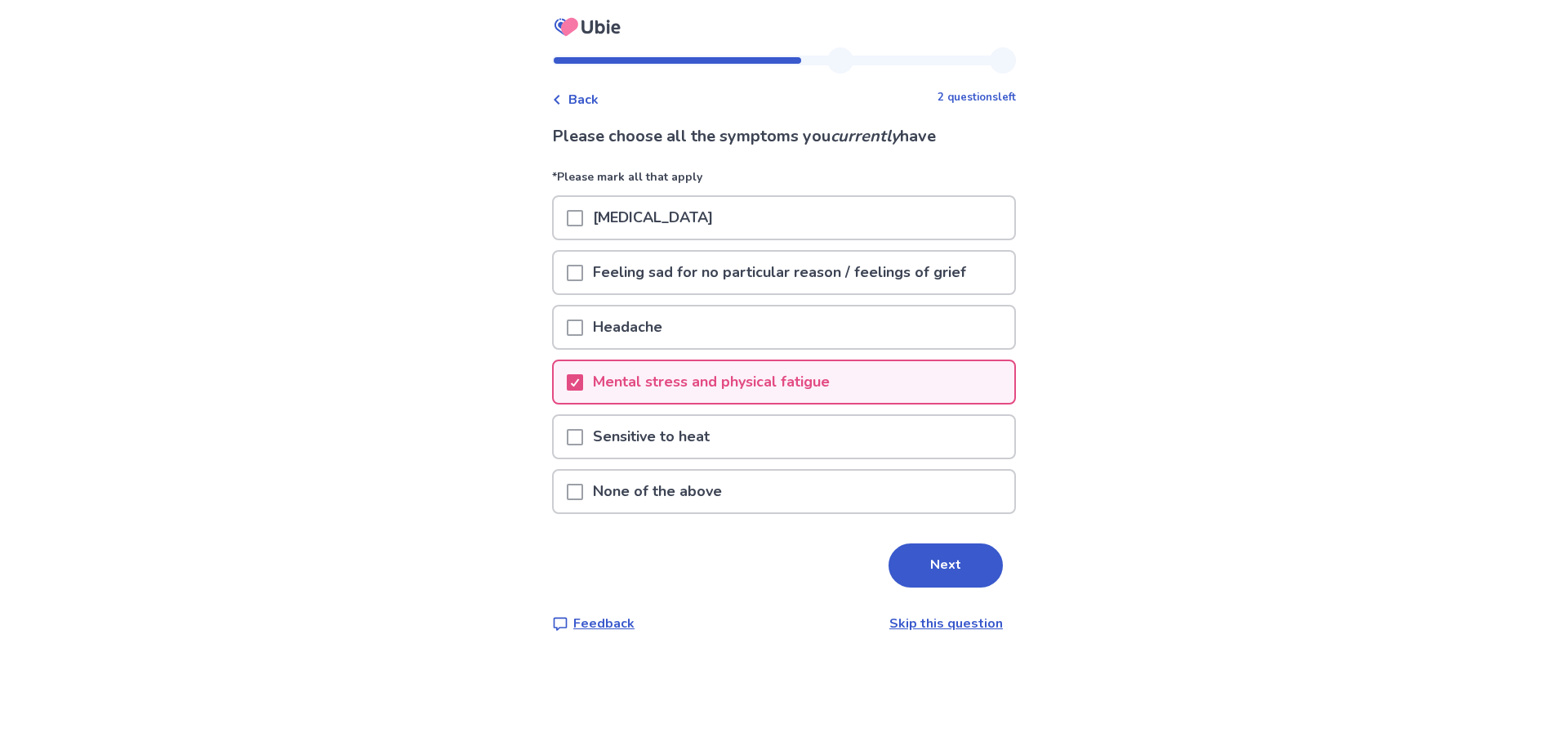
click at [578, 433] on span at bounding box center [574, 437] width 17 height 17
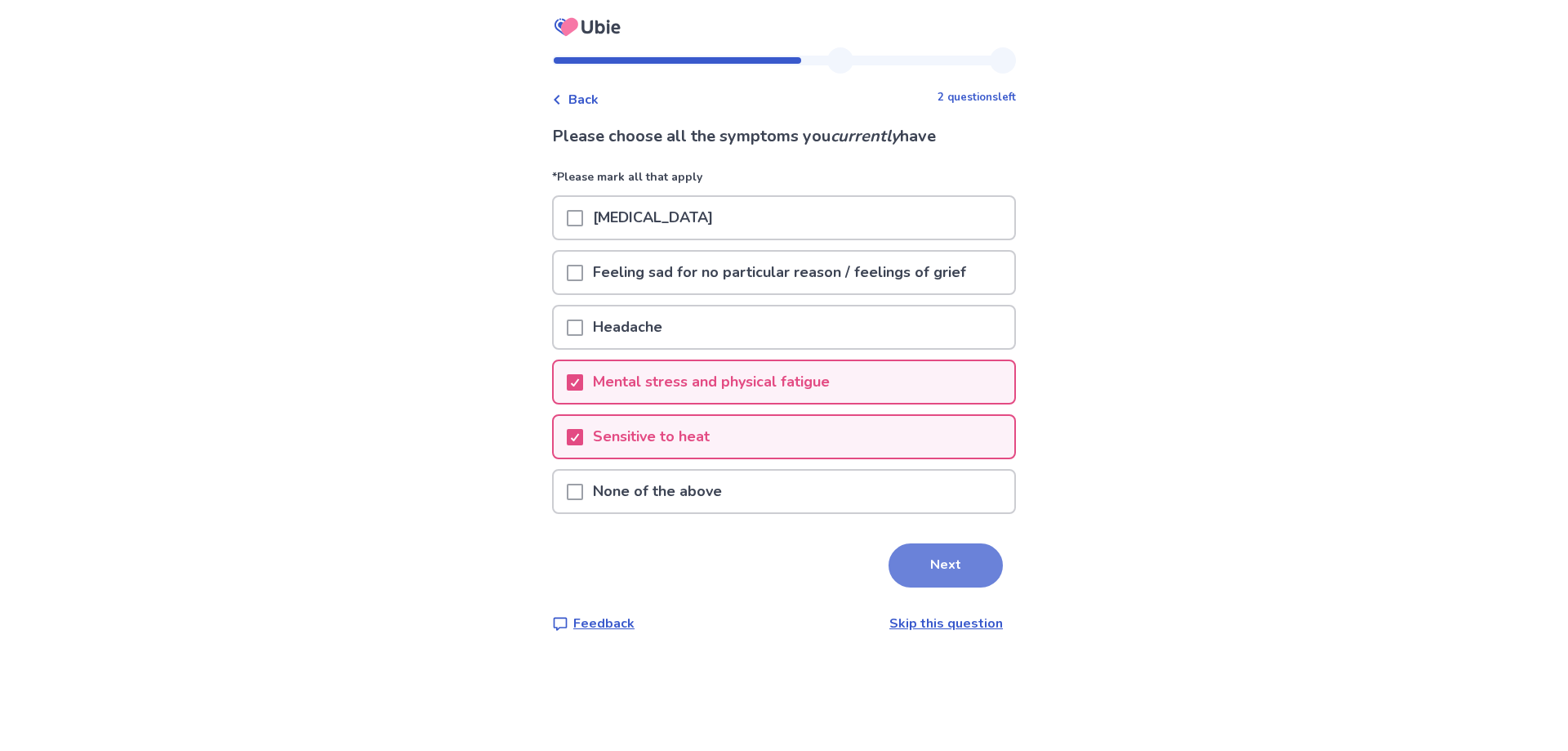
click at [924, 566] on button "Next" at bounding box center [945, 565] width 114 height 44
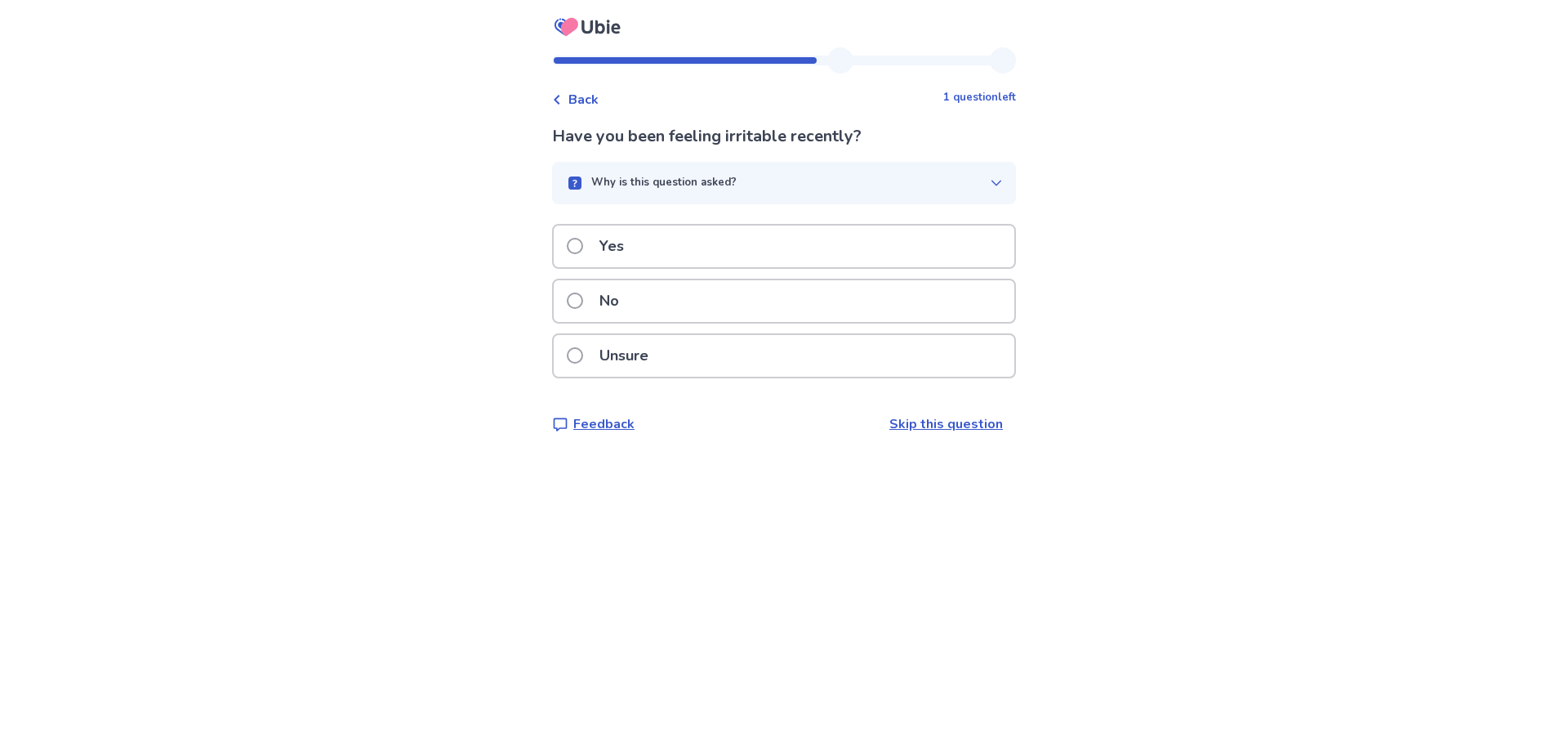
click at [579, 297] on span at bounding box center [574, 300] width 17 height 17
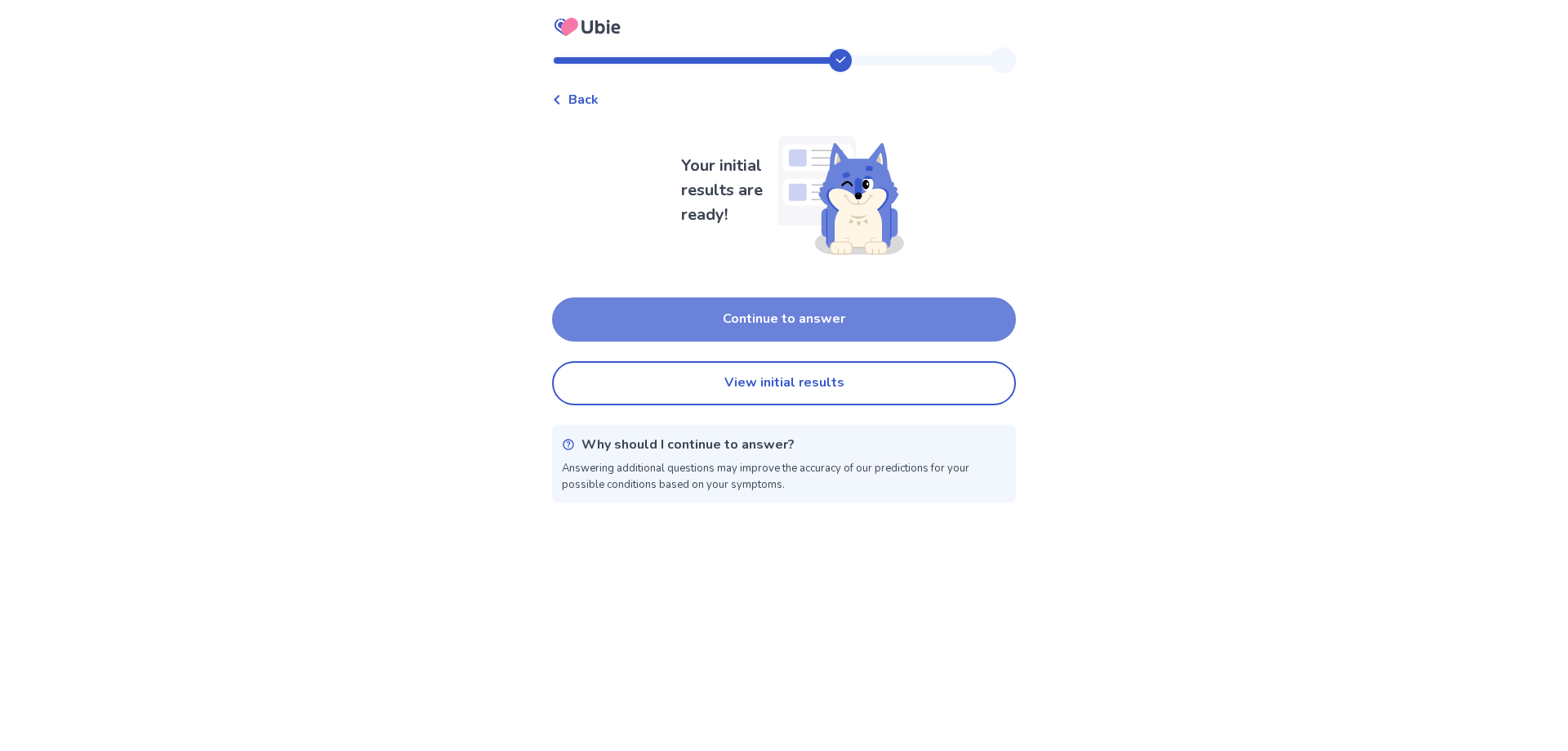
click at [755, 312] on button "Continue to answer" at bounding box center [784, 319] width 464 height 44
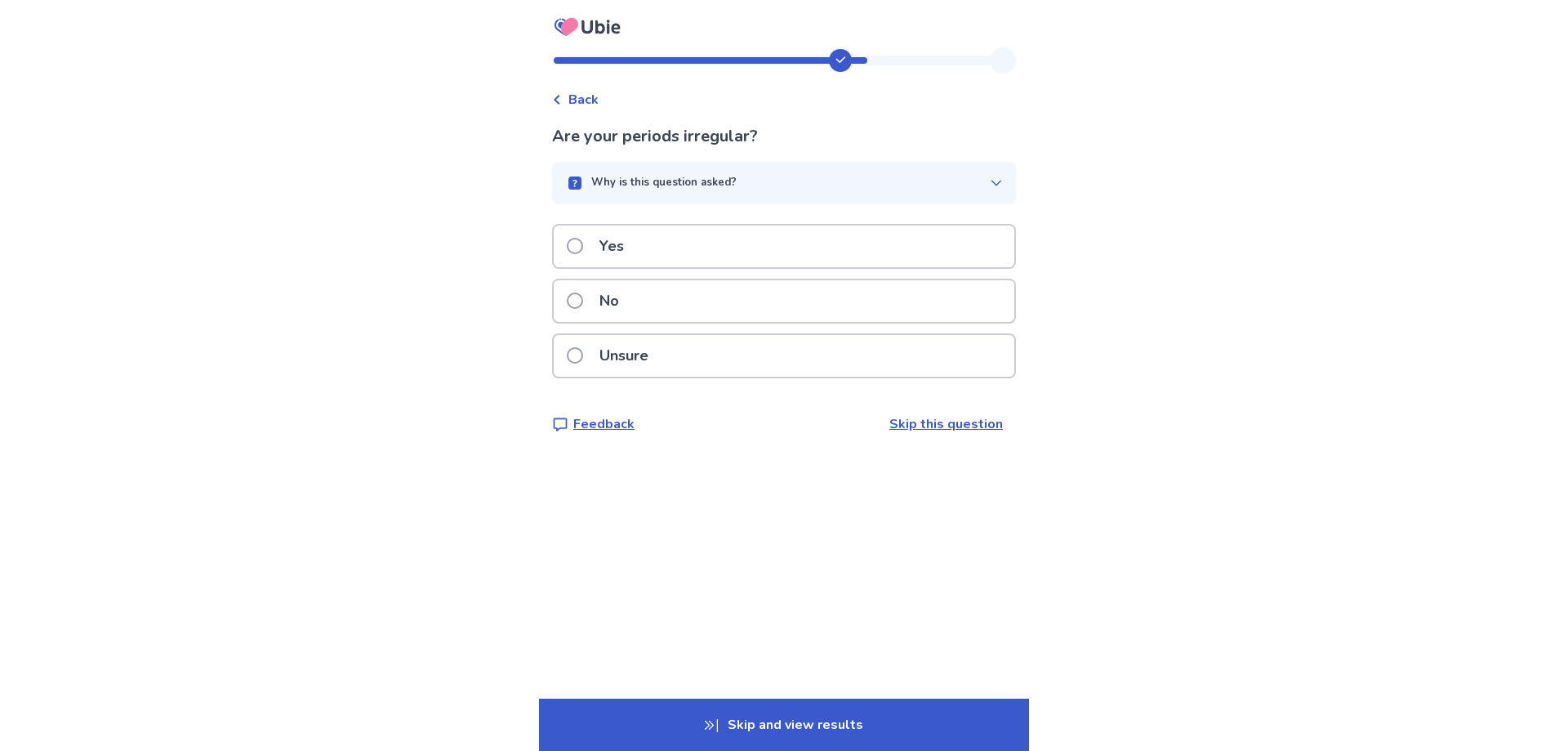
click at [580, 298] on span at bounding box center [574, 300] width 17 height 17
click at [583, 302] on span at bounding box center [574, 300] width 17 height 17
click at [583, 304] on span at bounding box center [574, 300] width 17 height 17
click at [583, 247] on span at bounding box center [574, 246] width 17 height 17
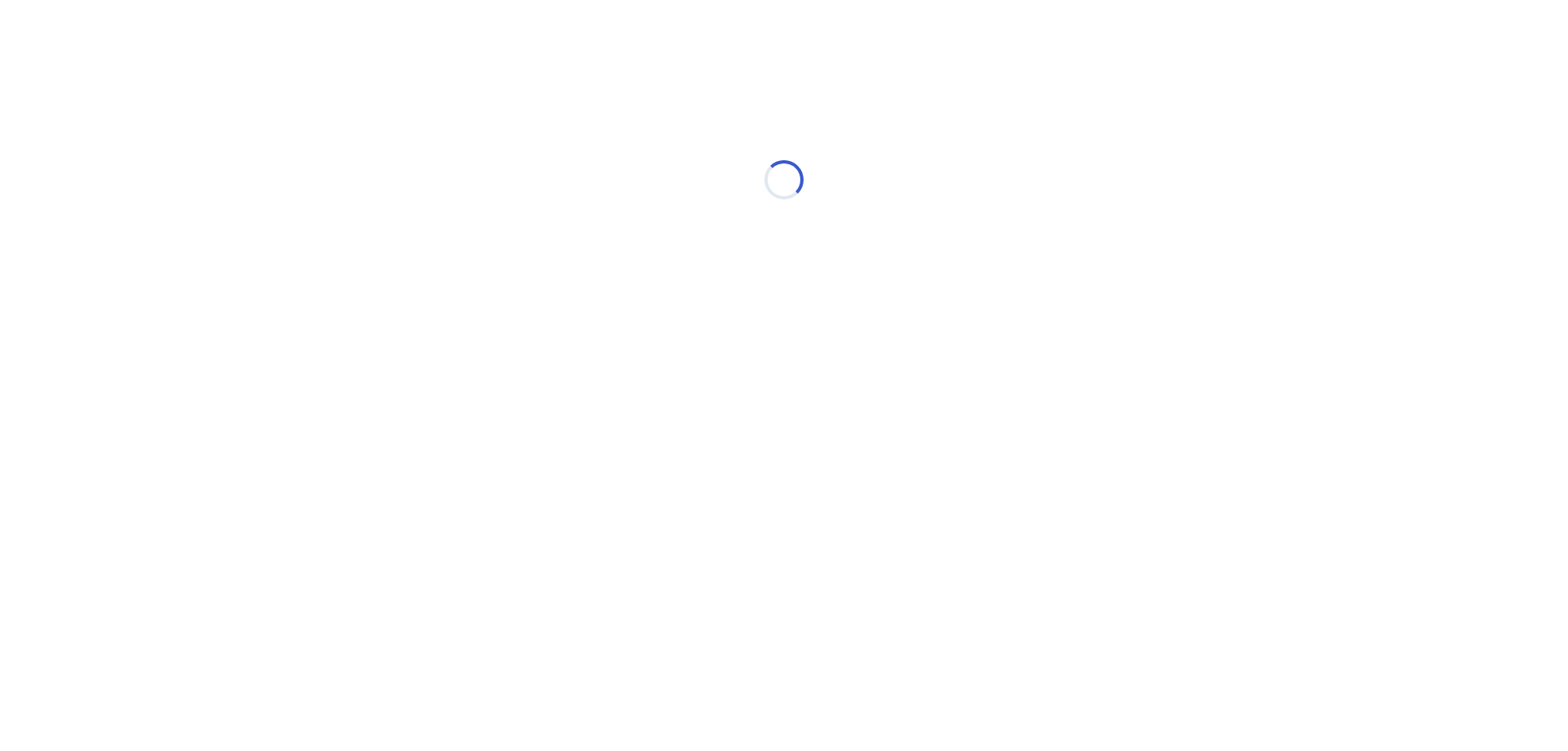
select select "*"
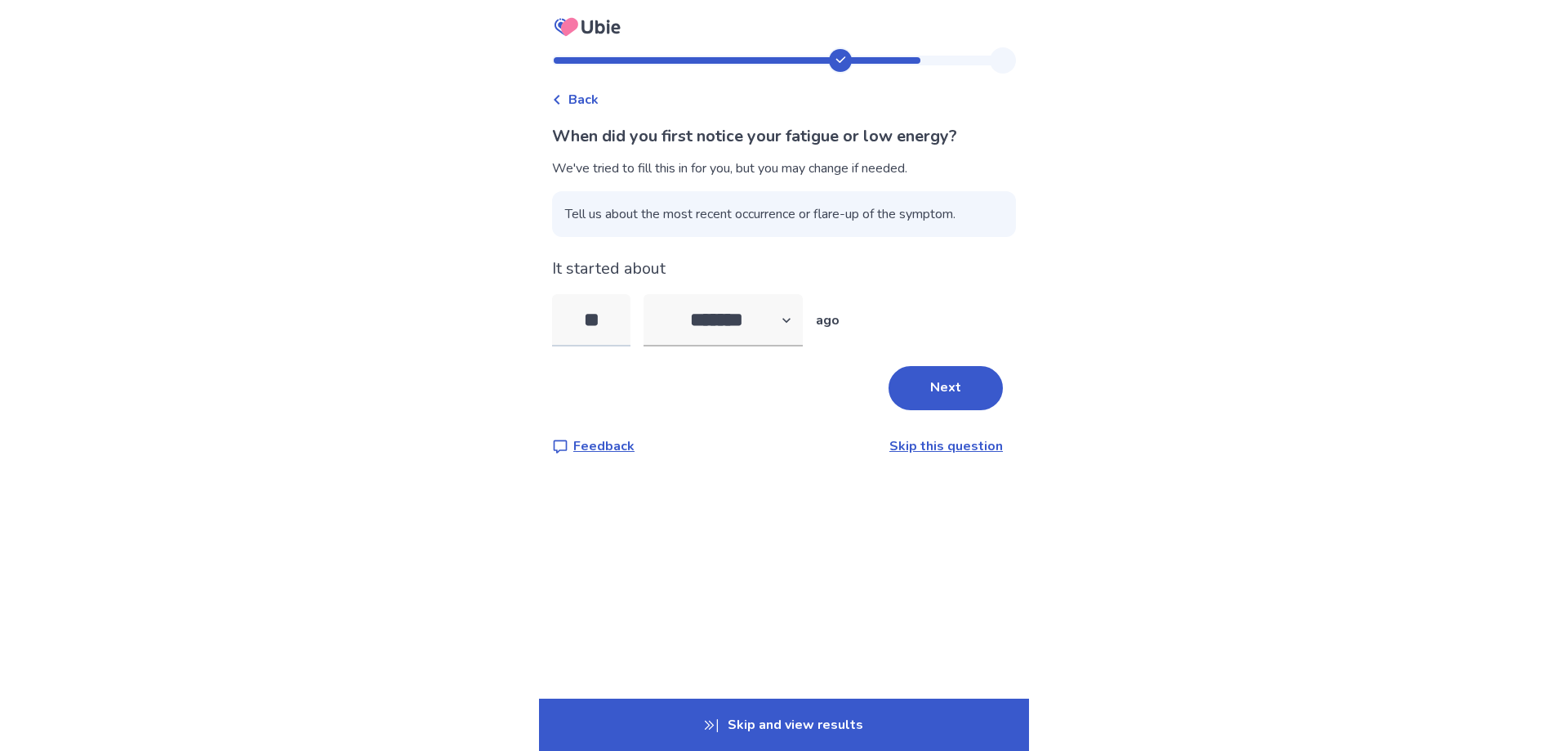
click at [602, 321] on input "**" at bounding box center [591, 320] width 78 height 53
drag, startPoint x: 602, startPoint y: 317, endPoint x: 557, endPoint y: 317, distance: 45.0
click at [557, 317] on div "Back When did you first notice your fatigue or low energy? We've tried to fill …" at bounding box center [784, 265] width 490 height 435
click at [927, 390] on button "Next" at bounding box center [945, 388] width 114 height 44
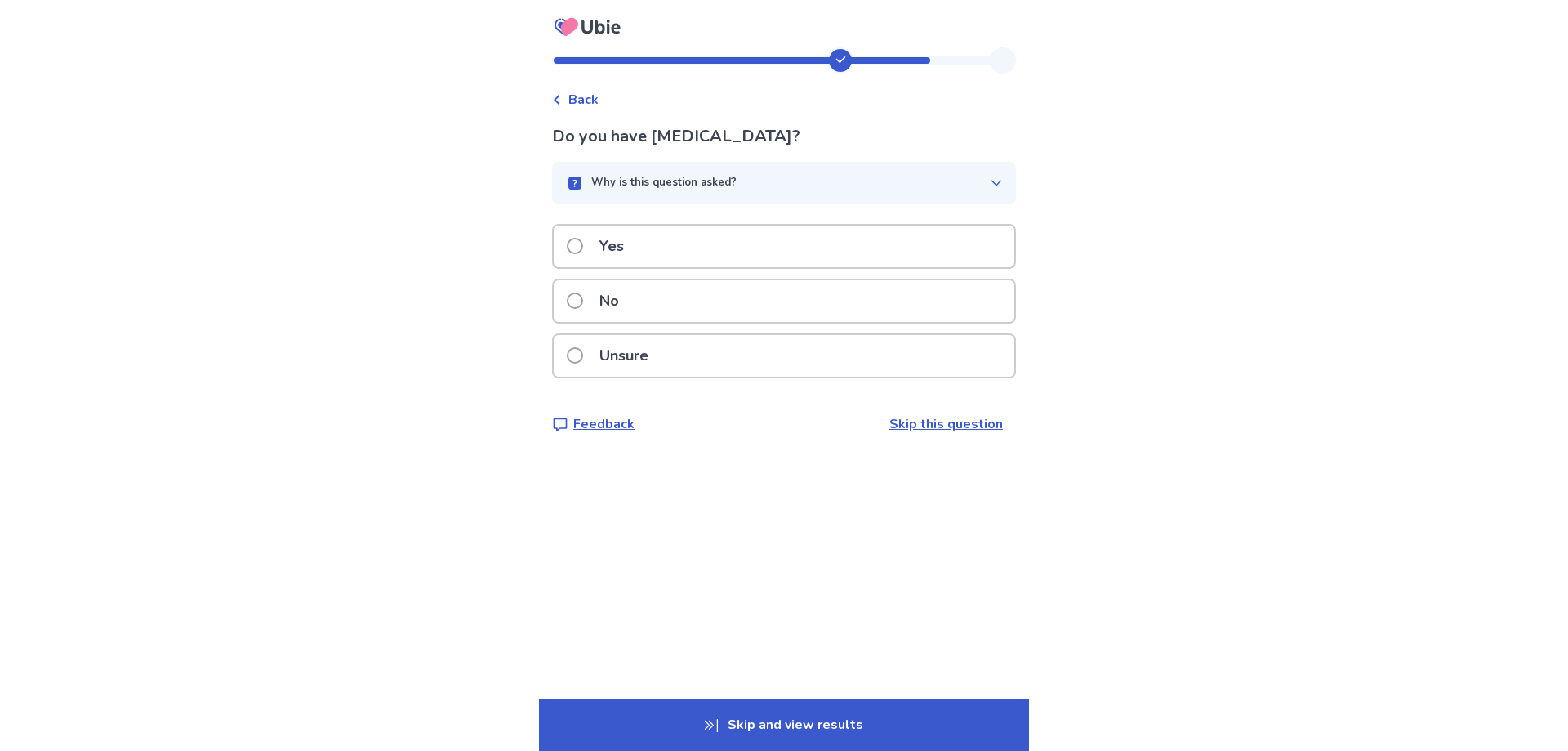
click at [581, 249] on span at bounding box center [574, 246] width 17 height 17
click at [592, 305] on label "No" at bounding box center [597, 301] width 62 height 42
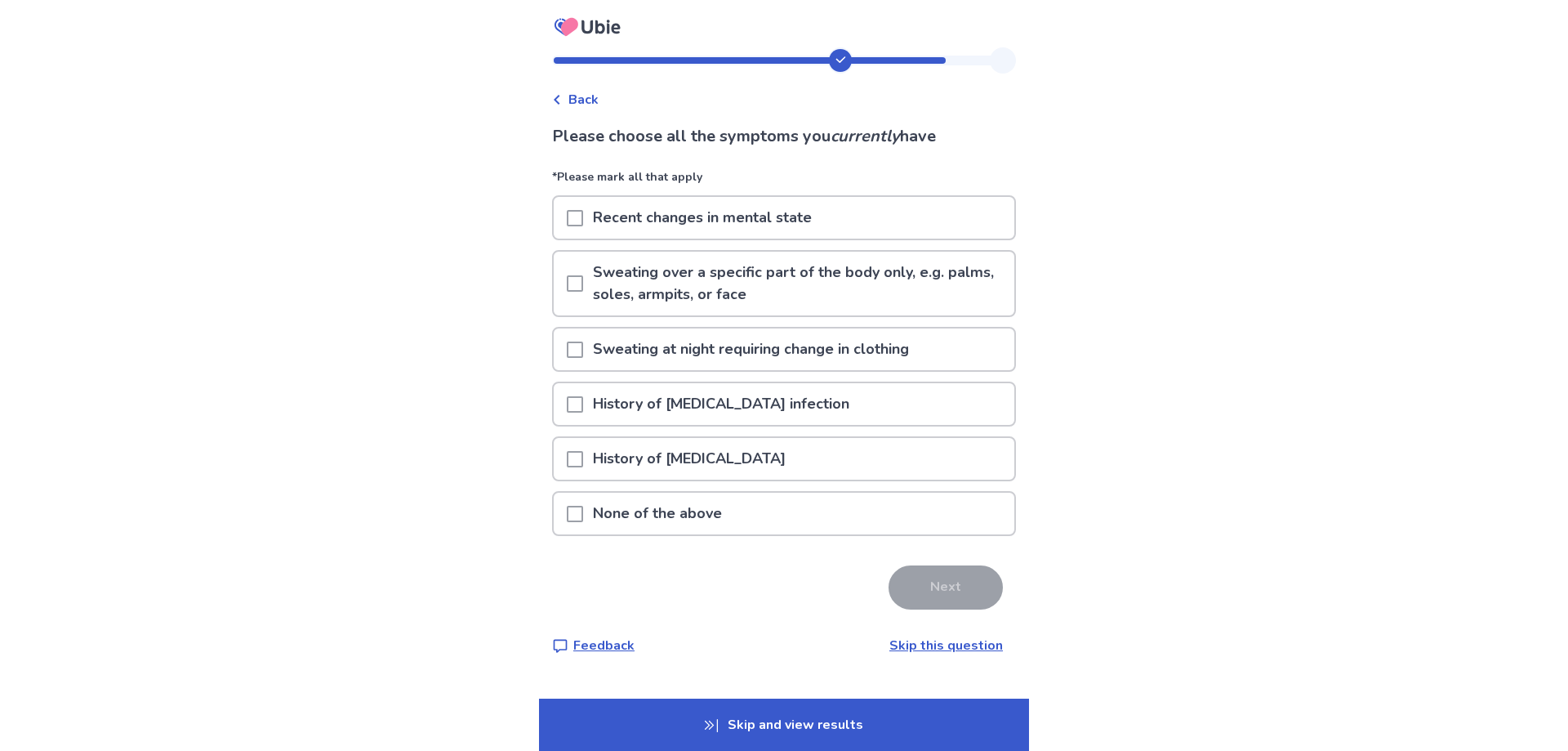
click at [578, 513] on span at bounding box center [574, 514] width 17 height 17
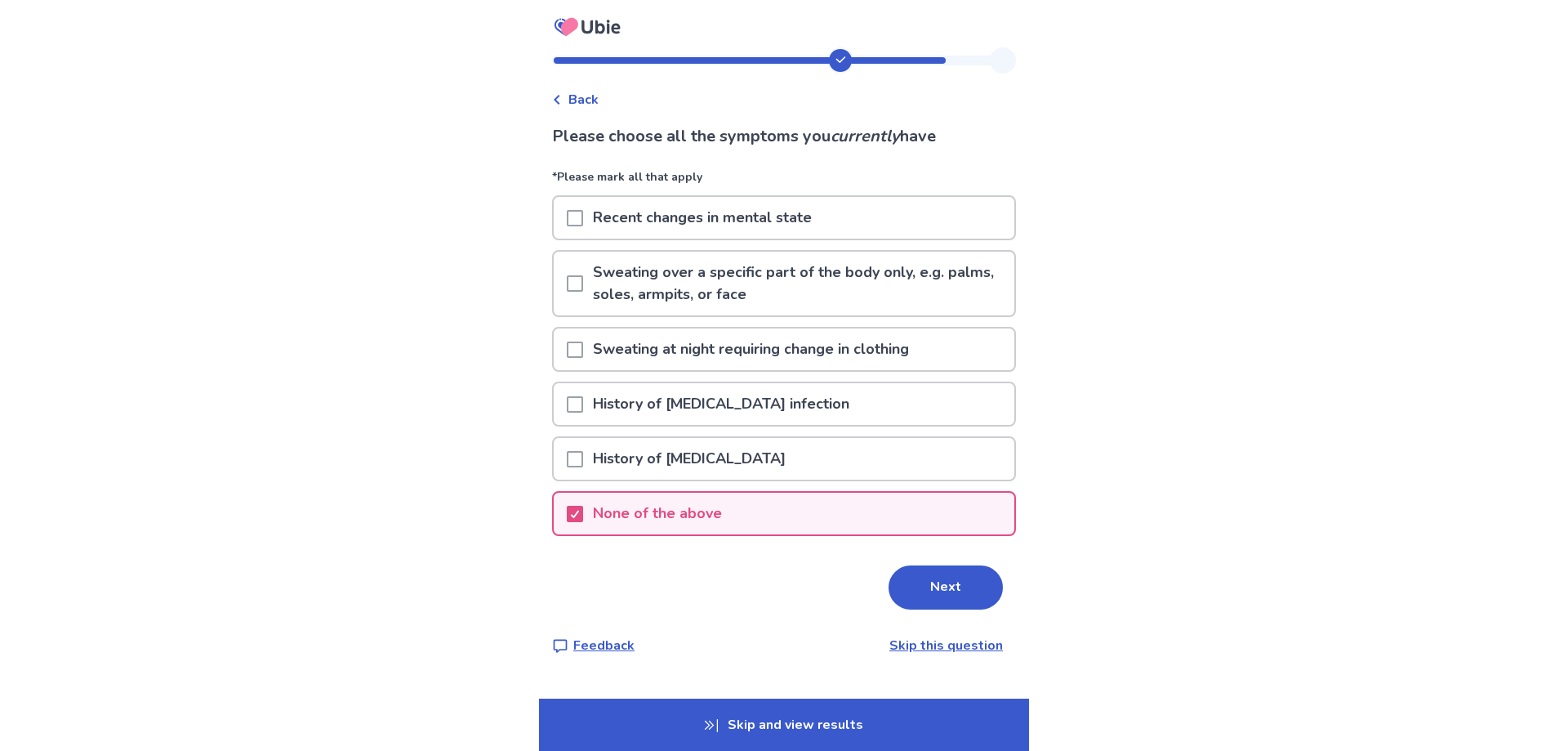
drag, startPoint x: 937, startPoint y: 584, endPoint x: 940, endPoint y: 592, distance: 8.5
click at [937, 585] on button "Next" at bounding box center [945, 588] width 114 height 44
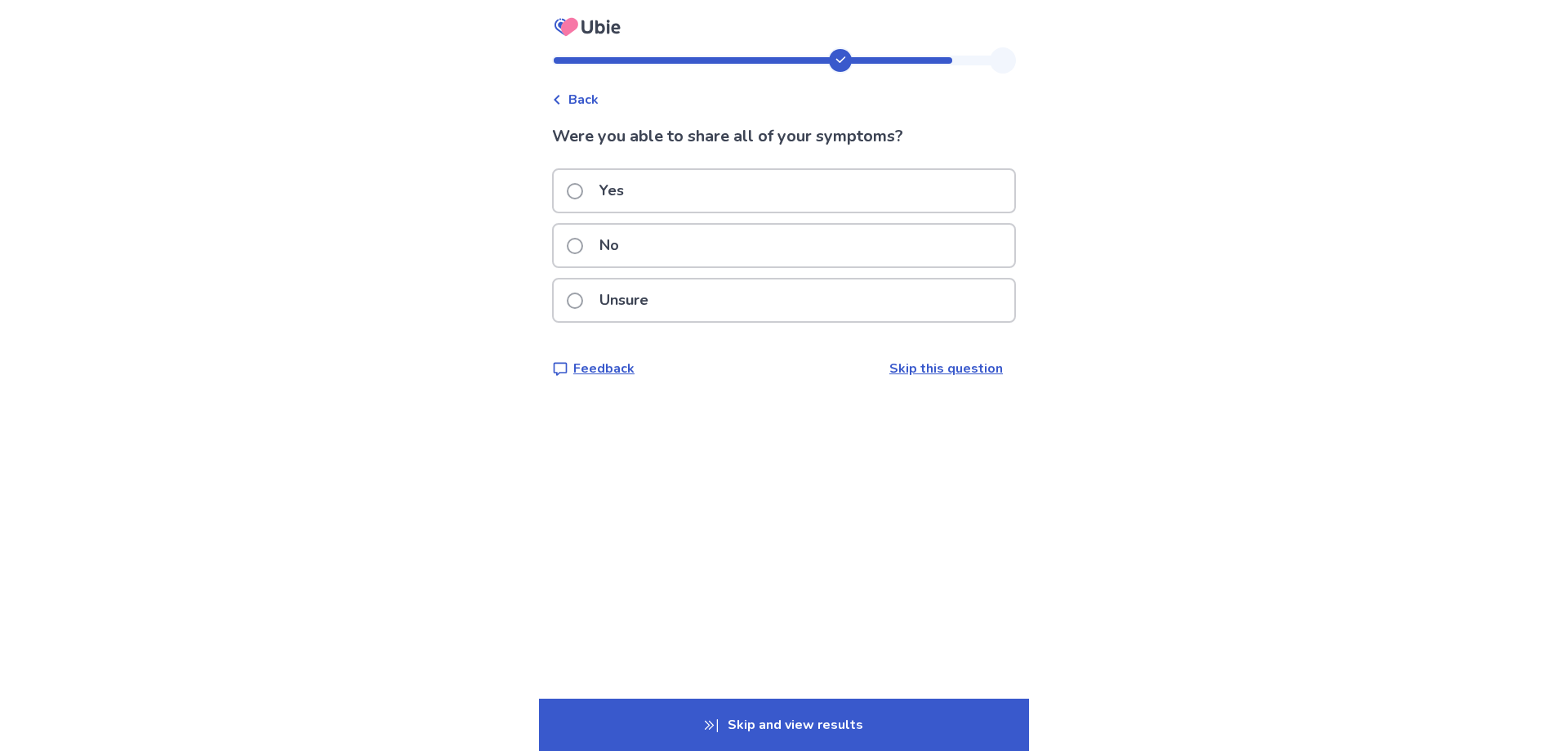
click at [583, 192] on span at bounding box center [574, 191] width 17 height 17
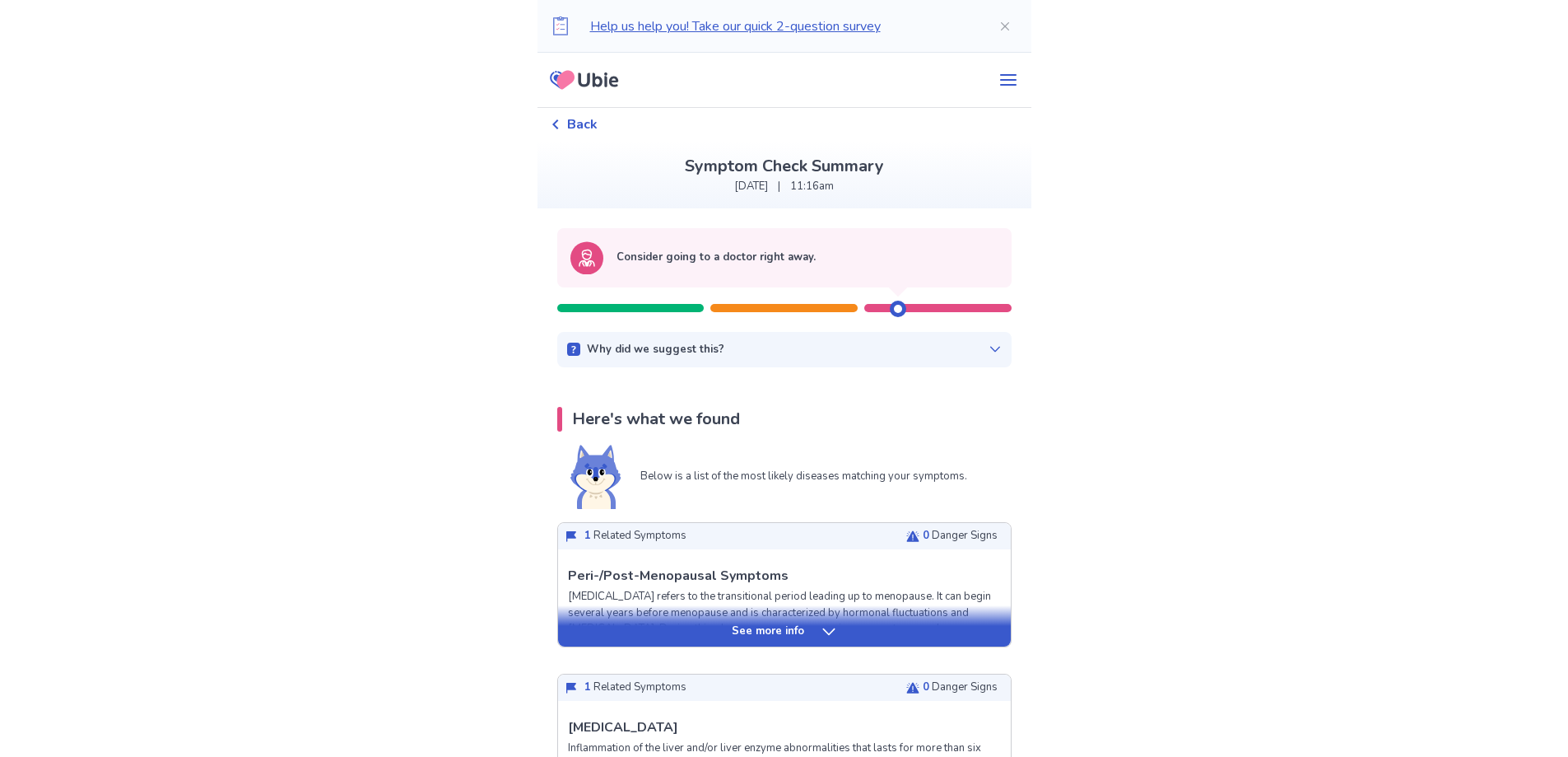
scroll to position [82, 0]
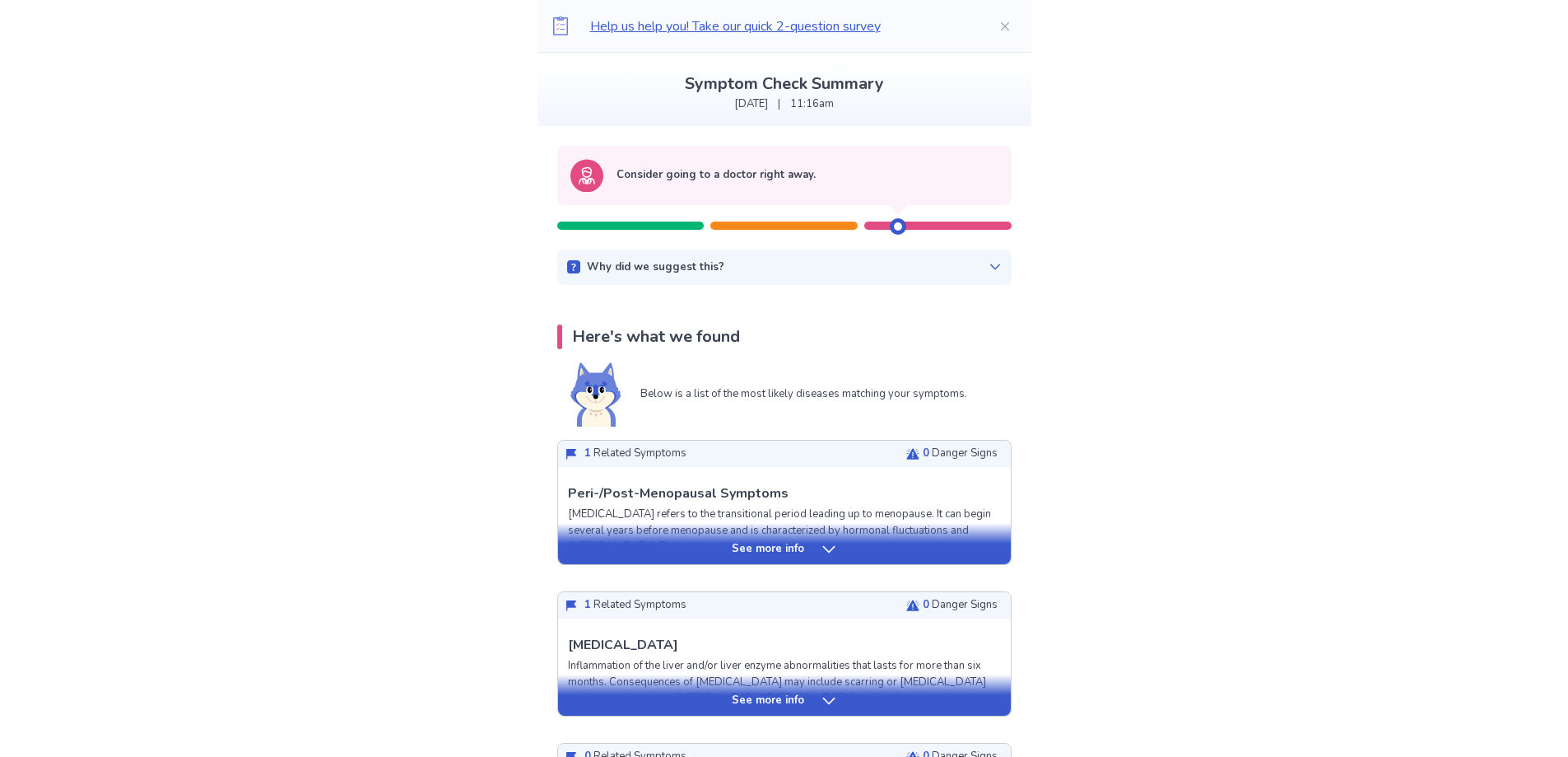
click at [992, 275] on div "Why did we suggest this? This suggestion is based on the severity level of a fe…" at bounding box center [785, 267] width 454 height 36
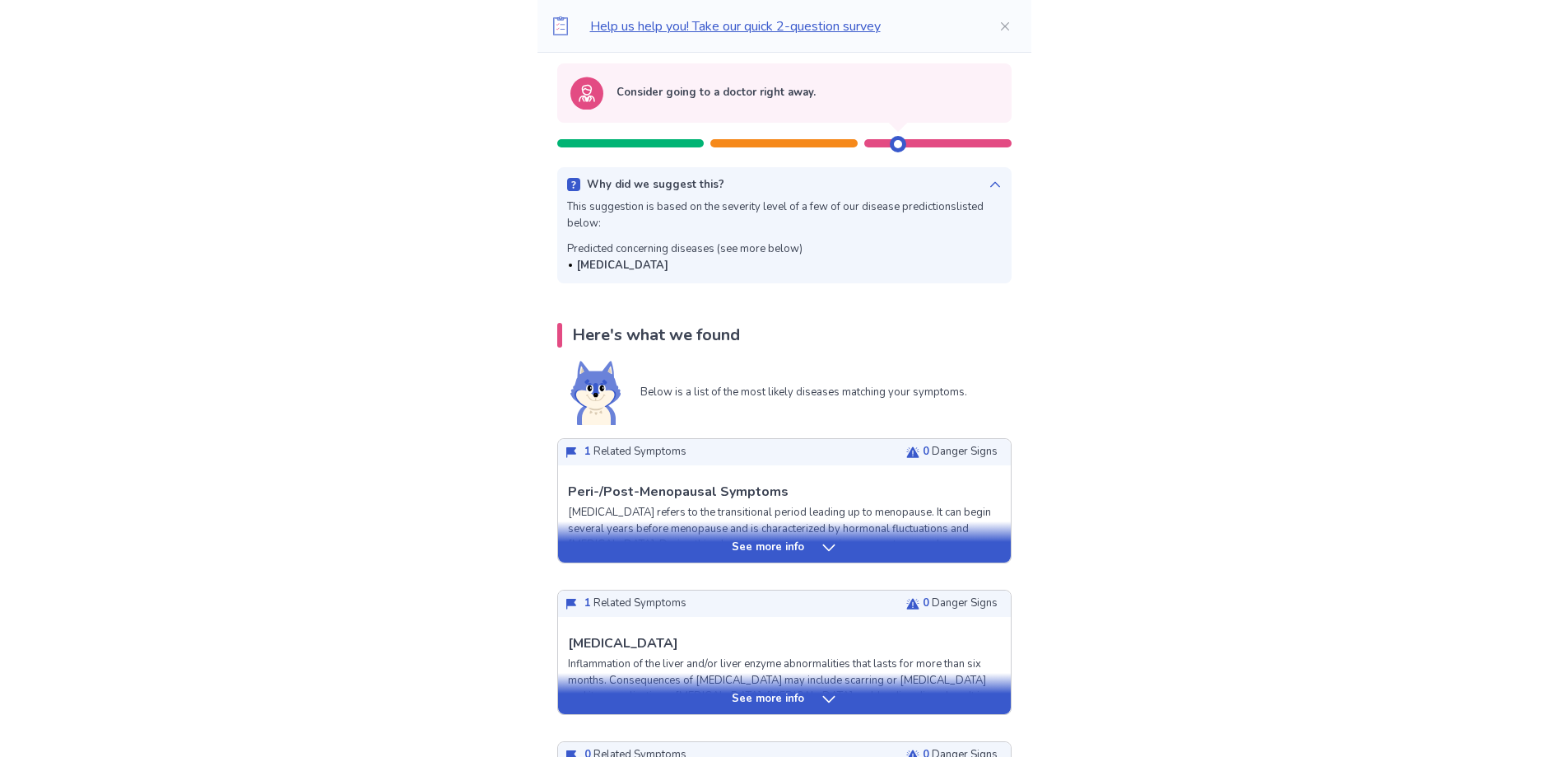
scroll to position [247, 0]
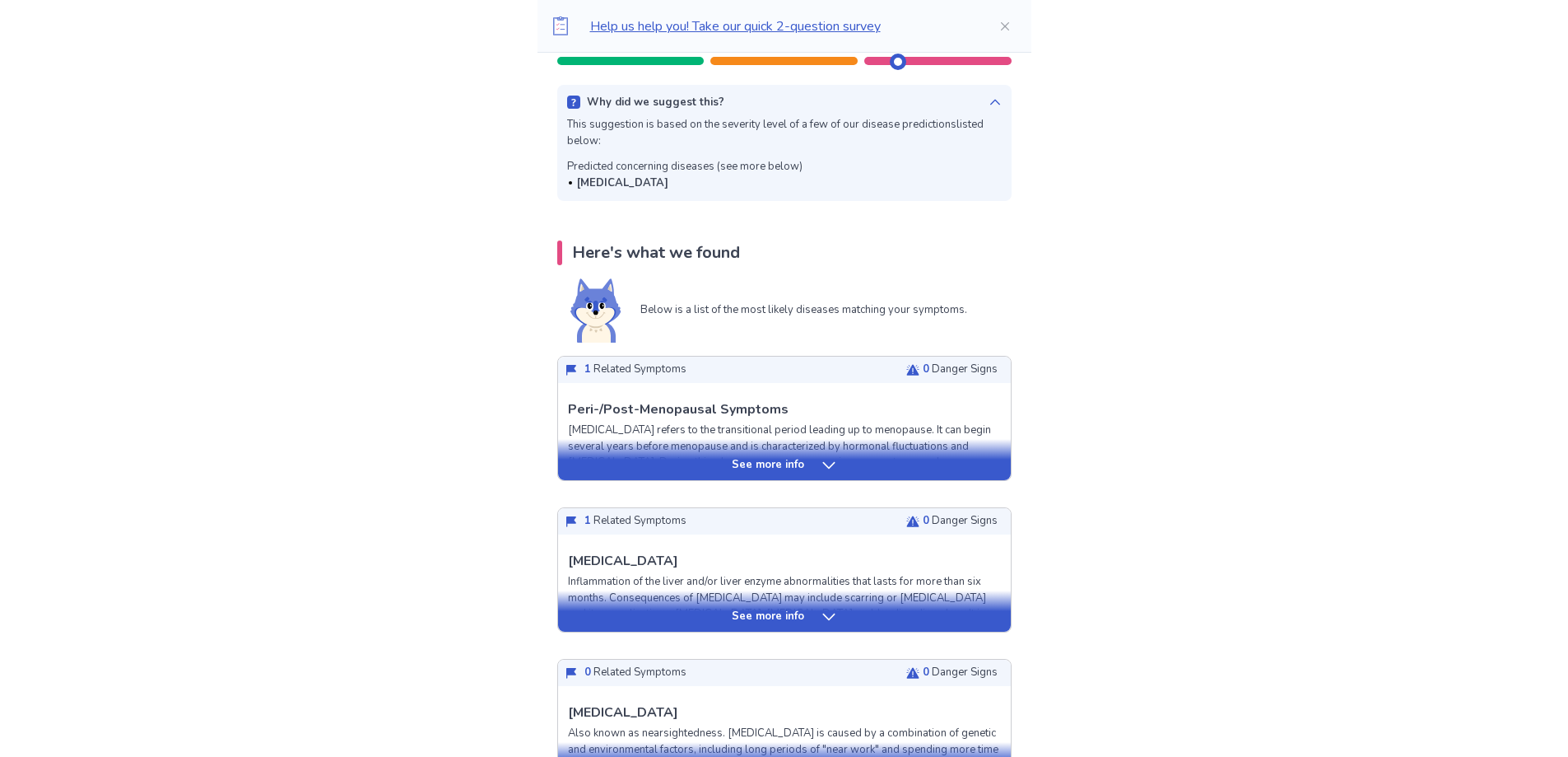
click at [826, 462] on icon at bounding box center [829, 465] width 17 height 17
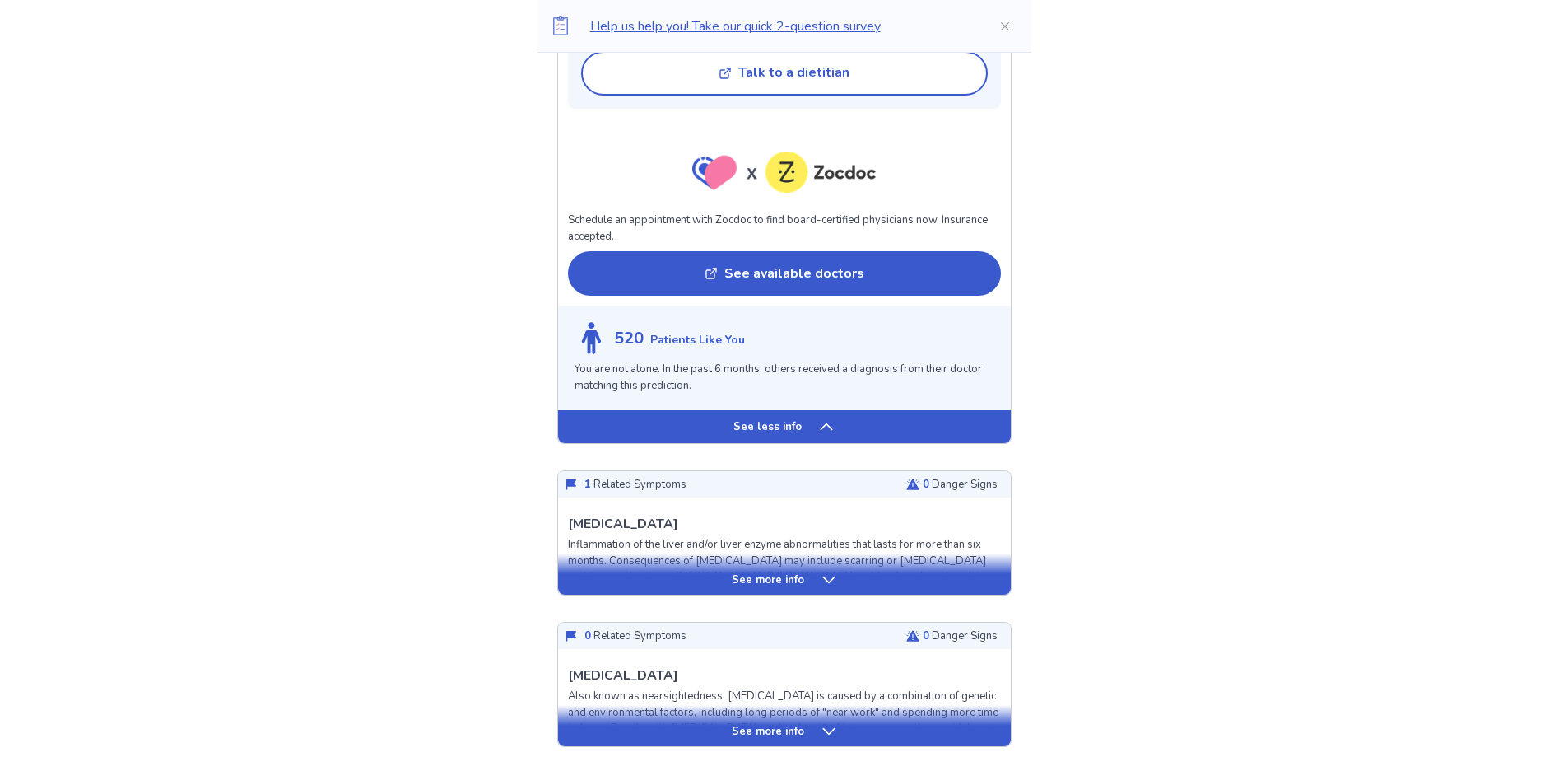
scroll to position [1730, 0]
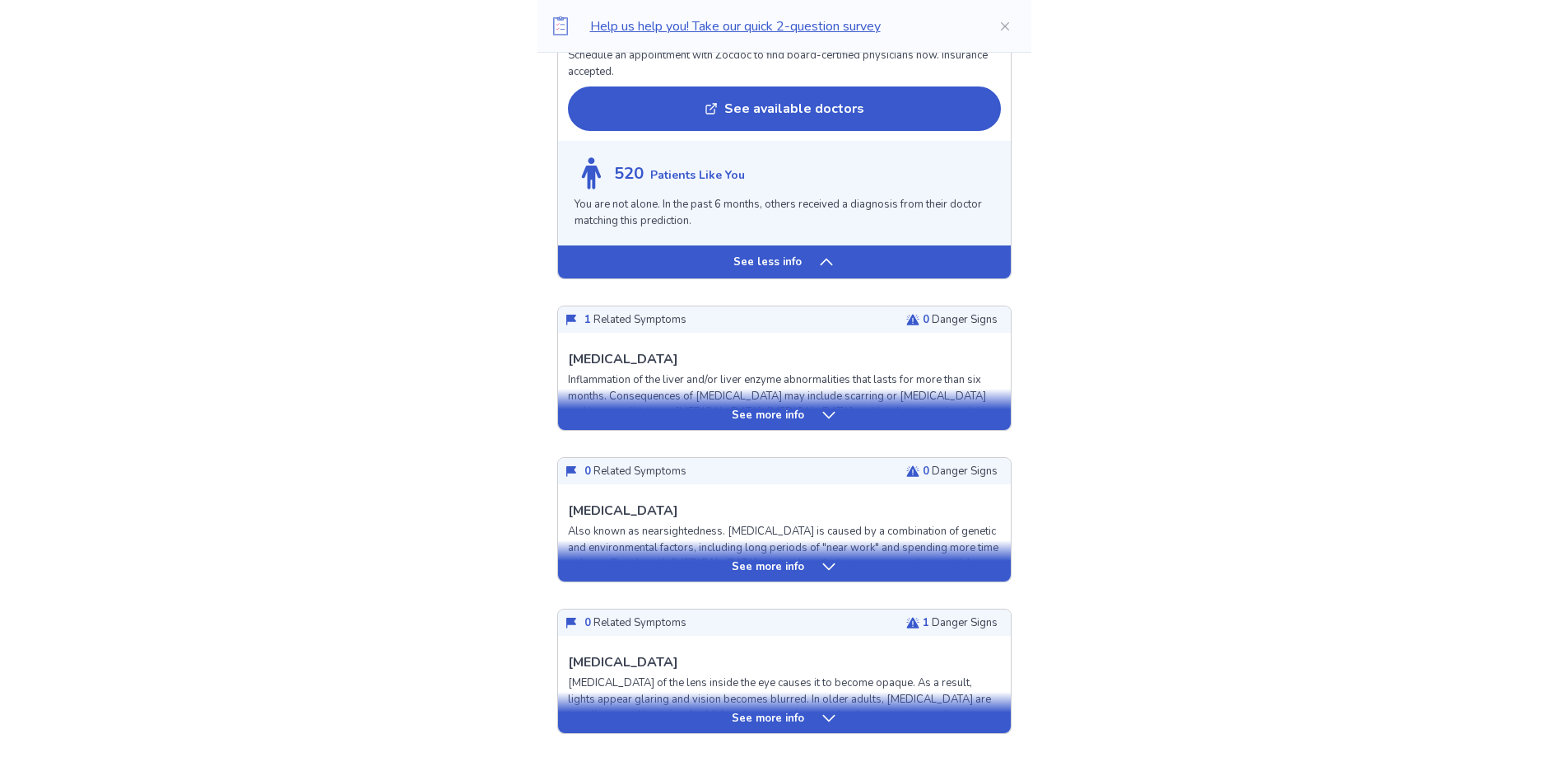
click at [815, 413] on div "See more info" at bounding box center [785, 415] width 453 height 17
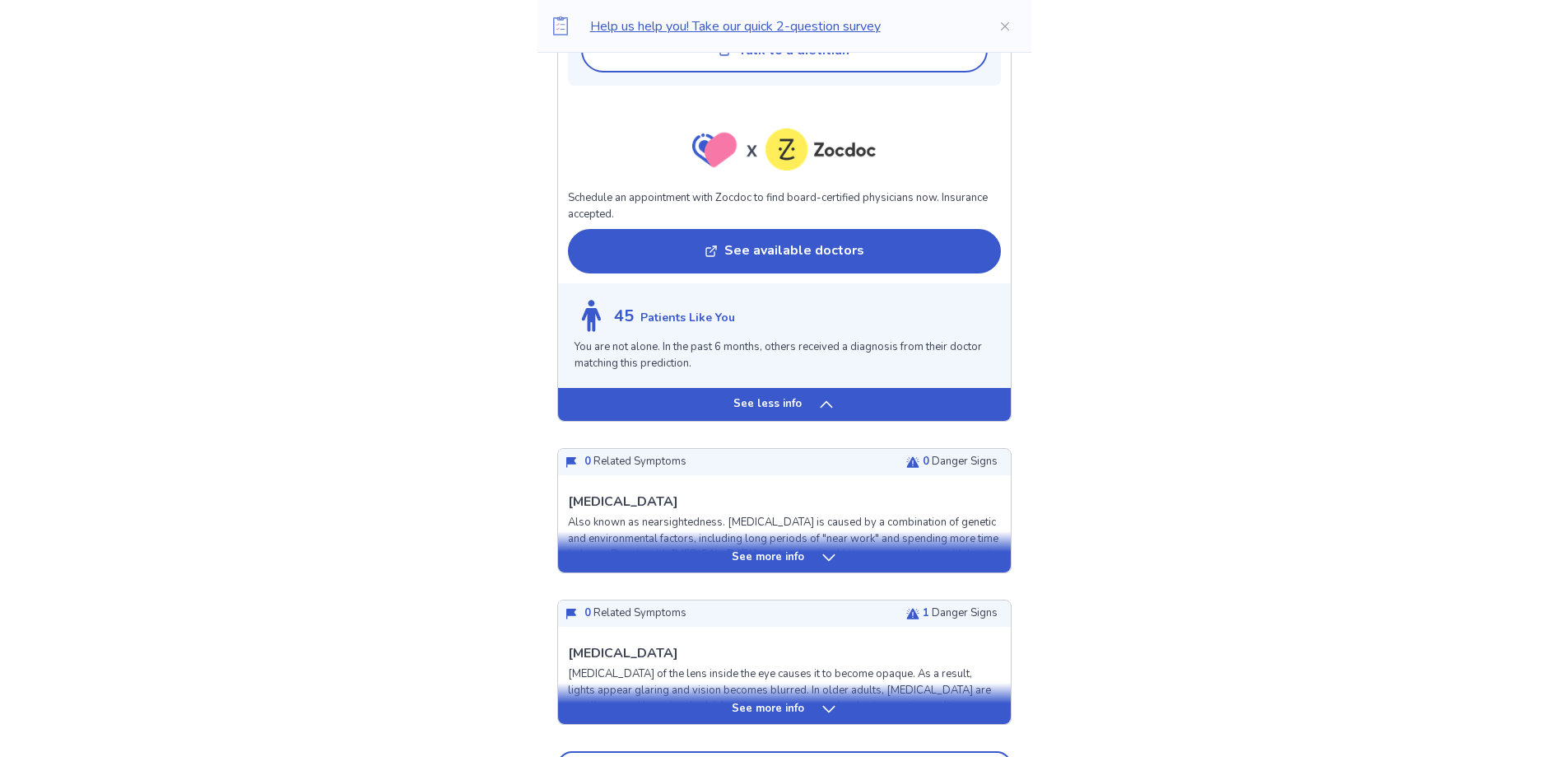
scroll to position [2883, 0]
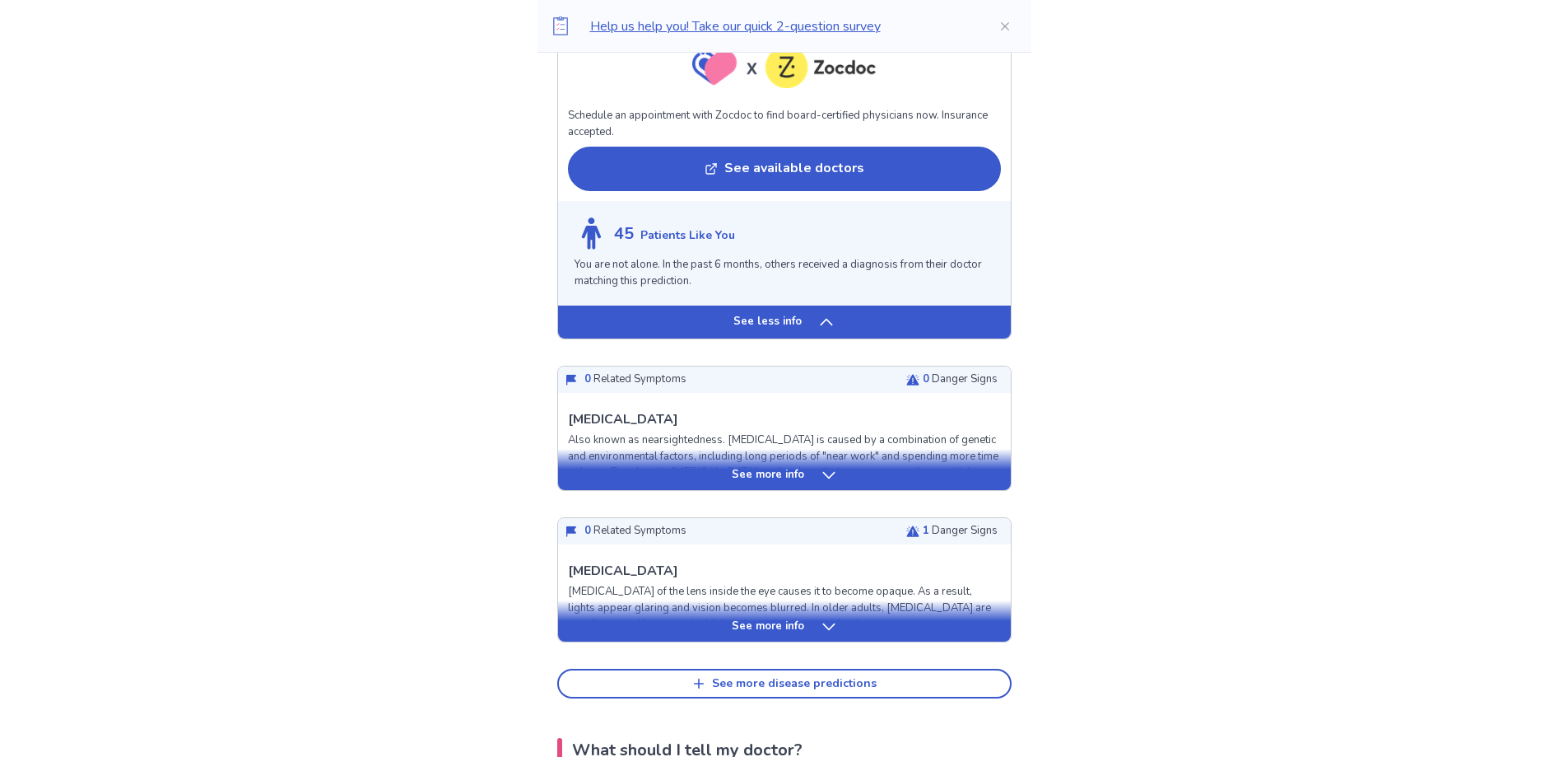
click at [823, 467] on icon at bounding box center [829, 475] width 17 height 17
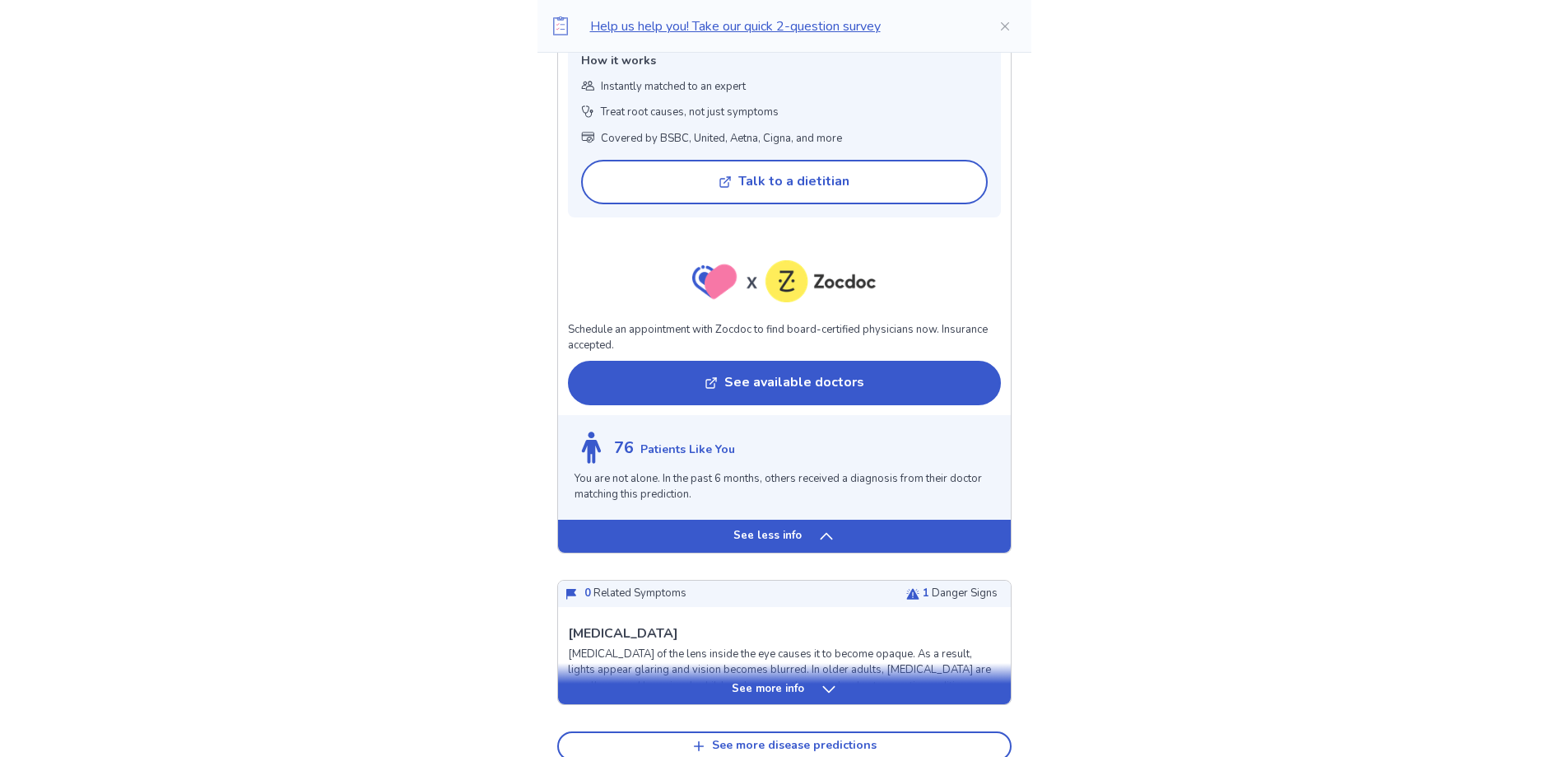
scroll to position [4202, 0]
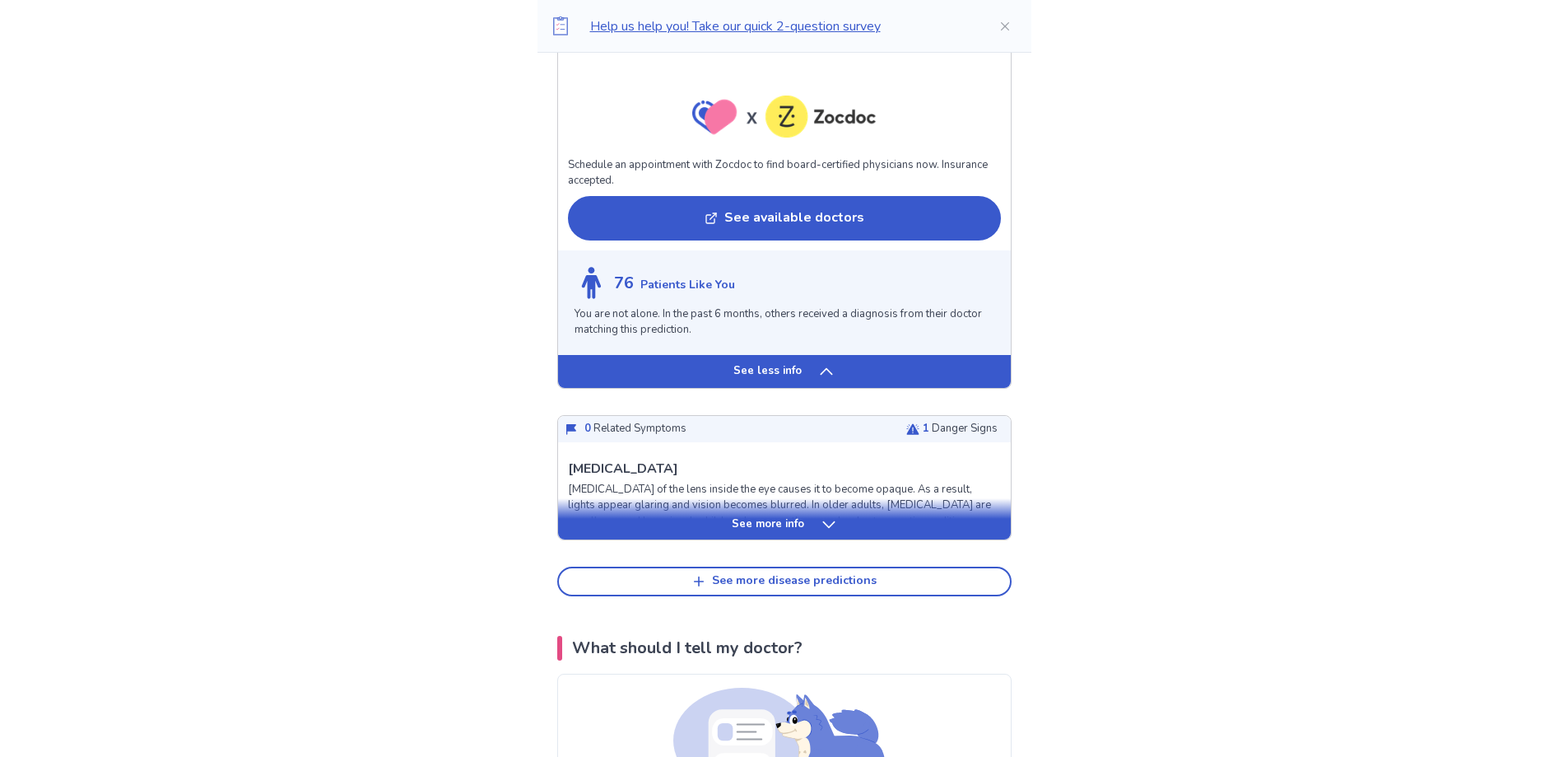
click at [786, 516] on p "See more info" at bounding box center [768, 524] width 72 height 17
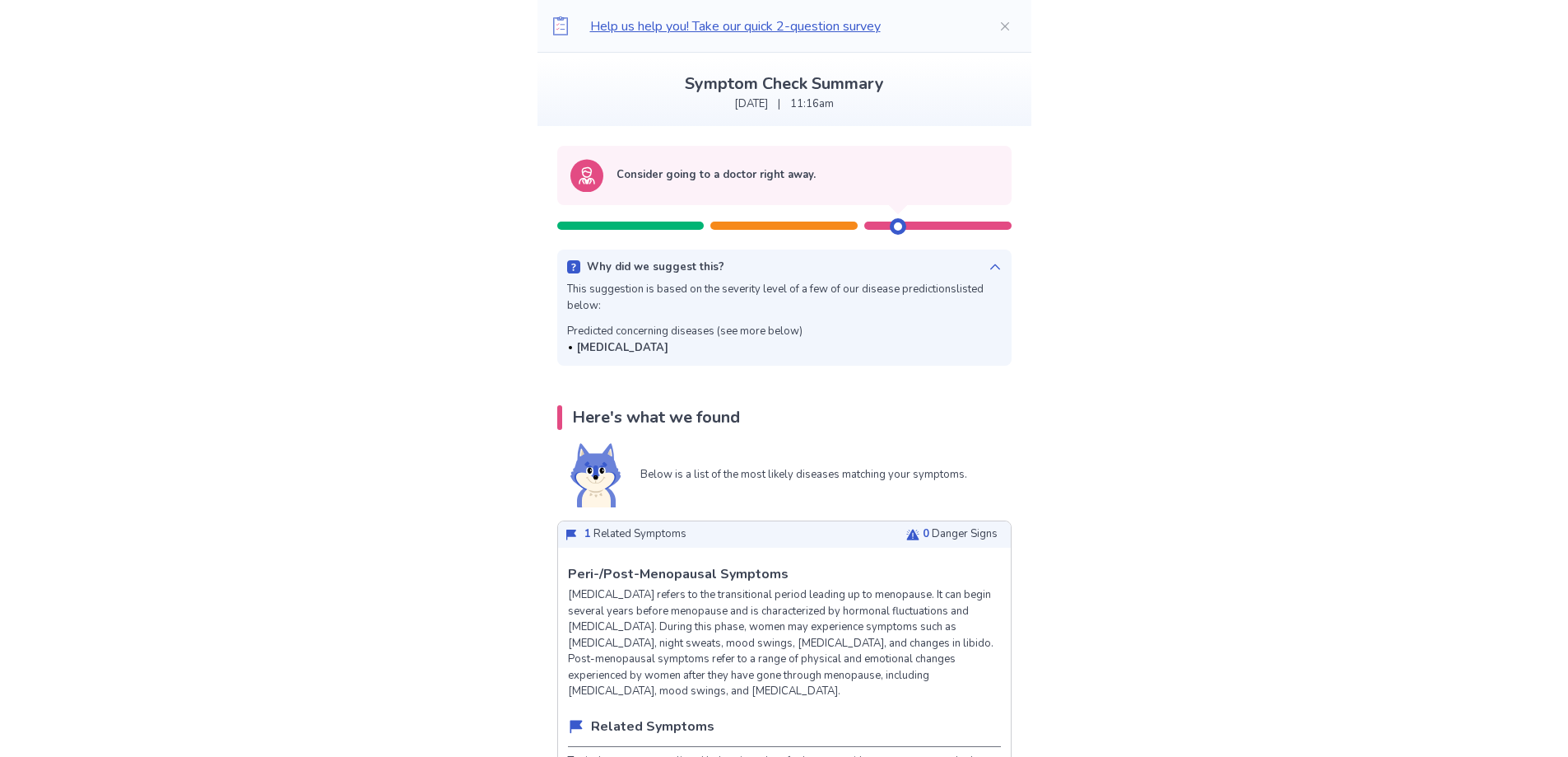
scroll to position [0, 0]
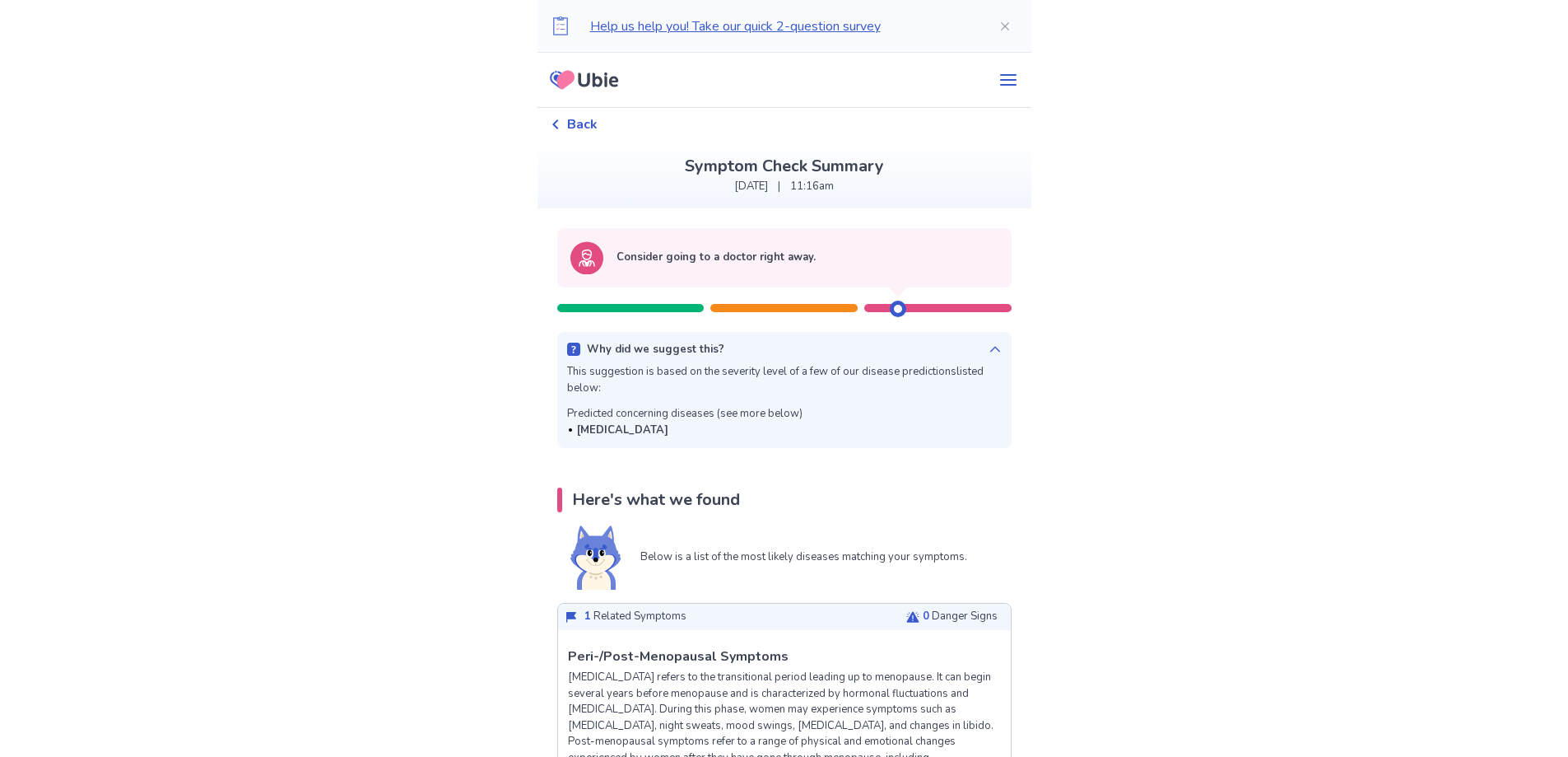
click at [590, 424] on b "[MEDICAL_DATA]" at bounding box center [622, 430] width 91 height 15
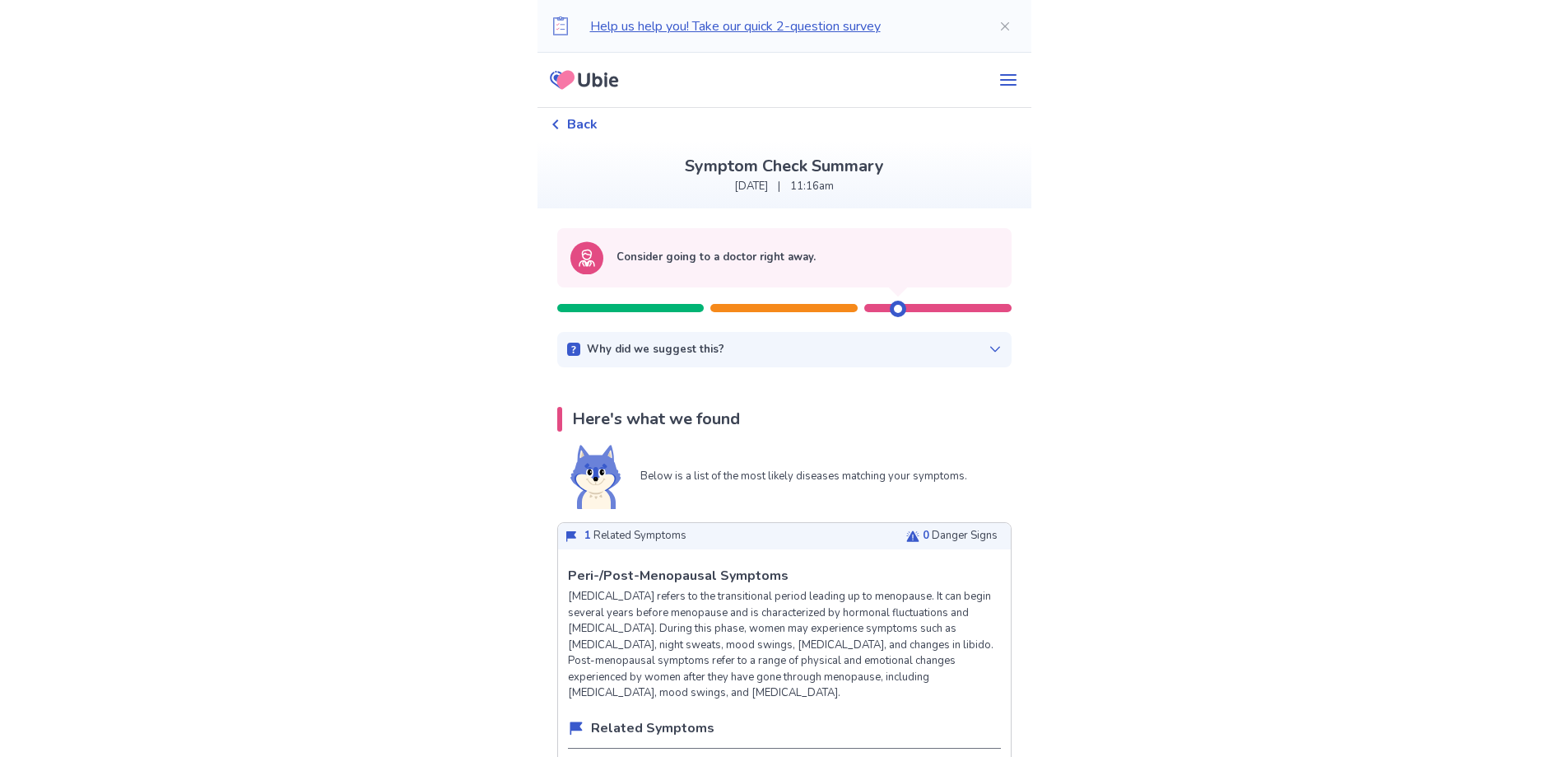
click at [746, 346] on div "Why did we suggest this?" at bounding box center [785, 350] width 435 height 17
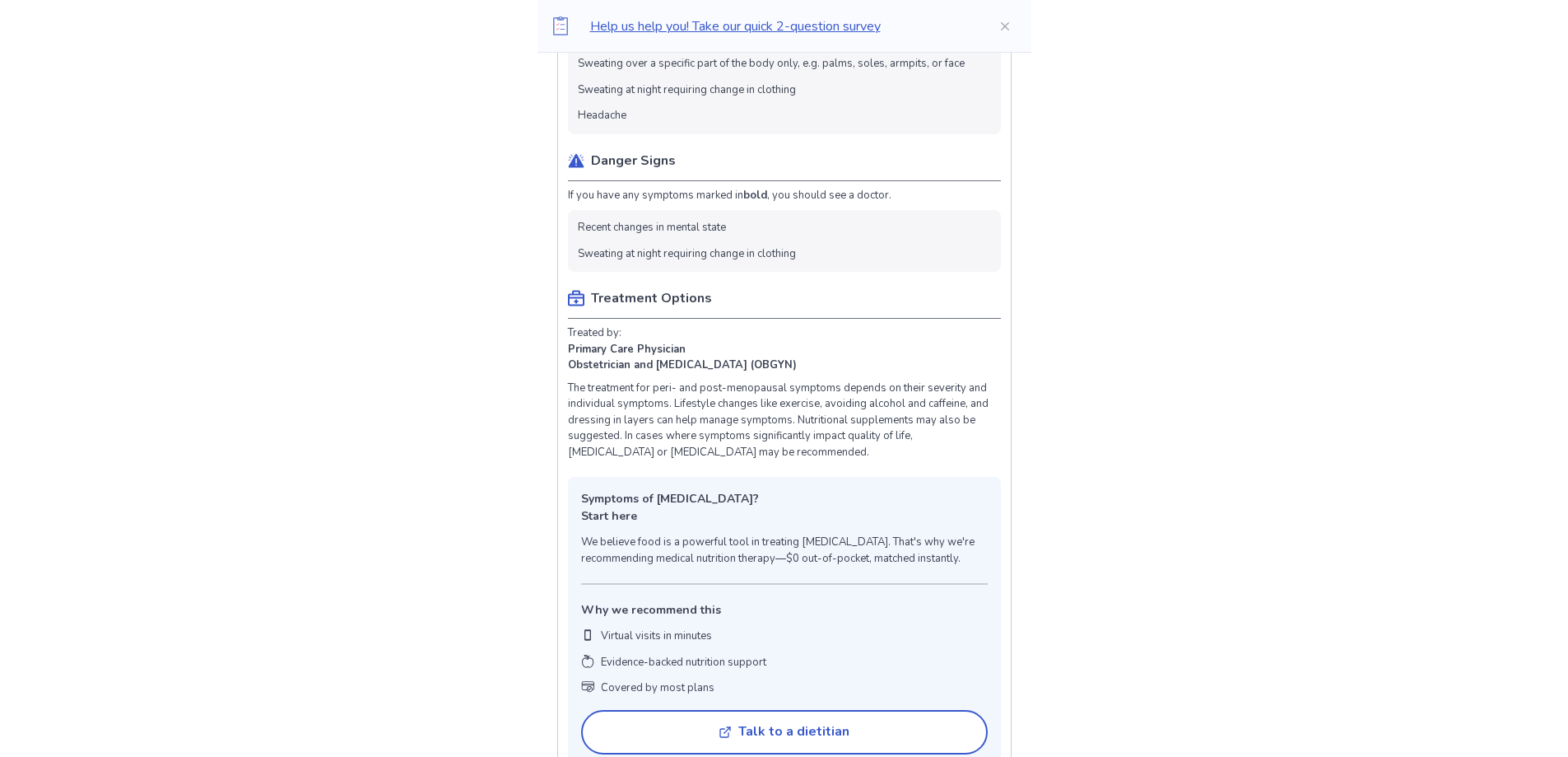
scroll to position [741, 0]
